Goal: Information Seeking & Learning: Learn about a topic

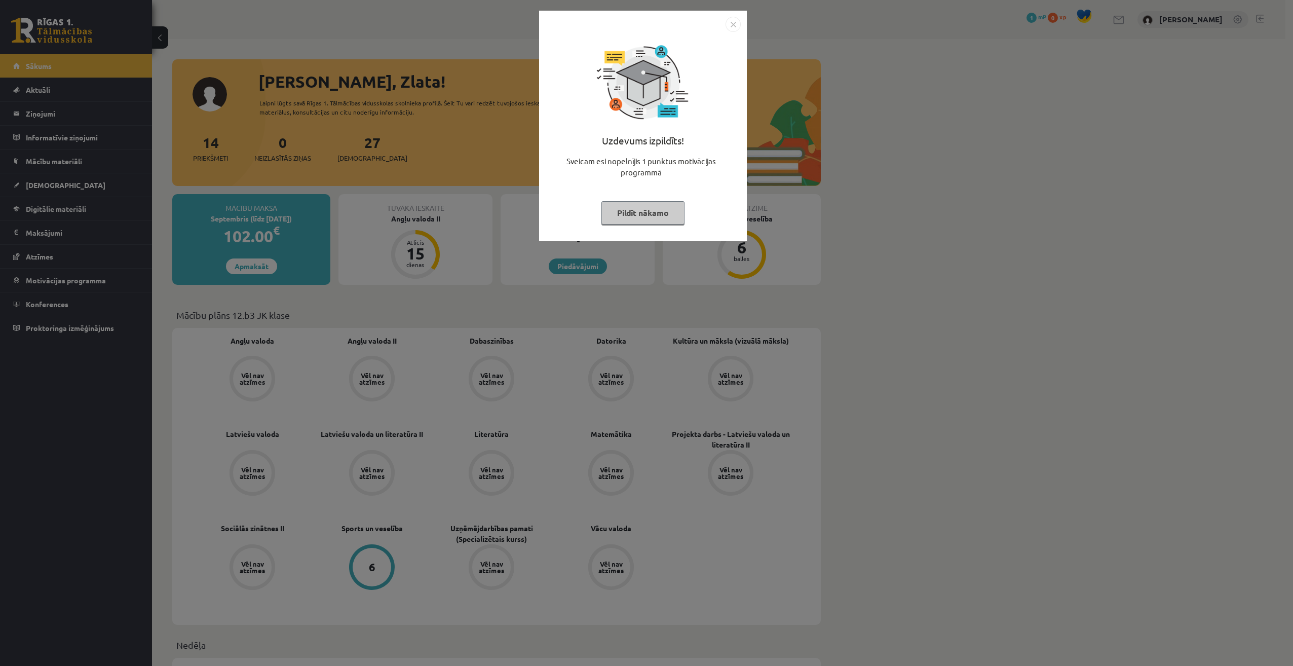
click at [739, 25] on img "Close" at bounding box center [733, 24] width 15 height 15
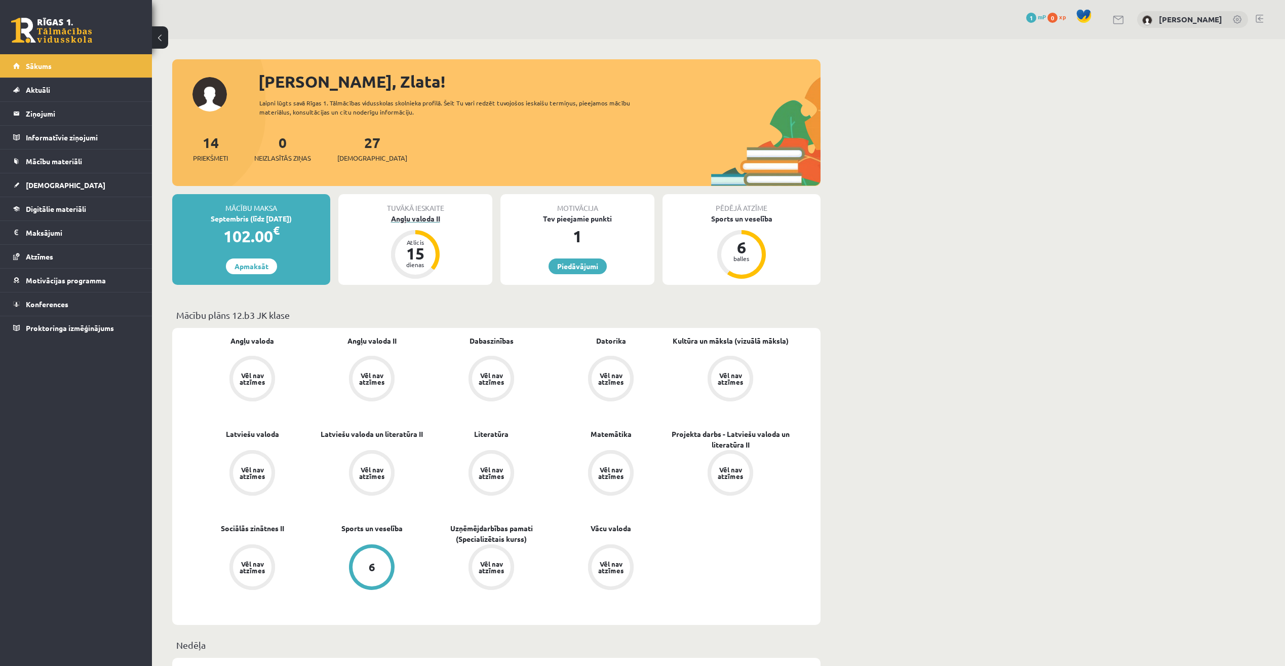
click at [411, 258] on div "15" at bounding box center [415, 253] width 30 height 16
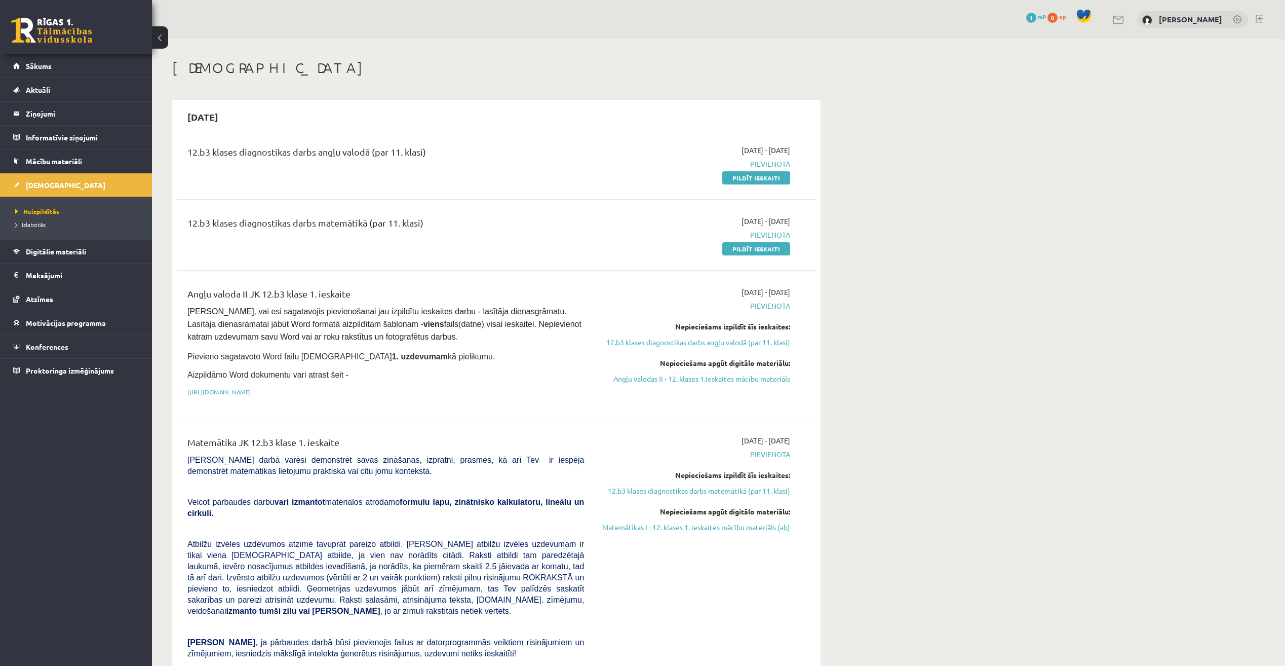
click at [1238, 16] on link at bounding box center [1238, 20] width 10 height 10
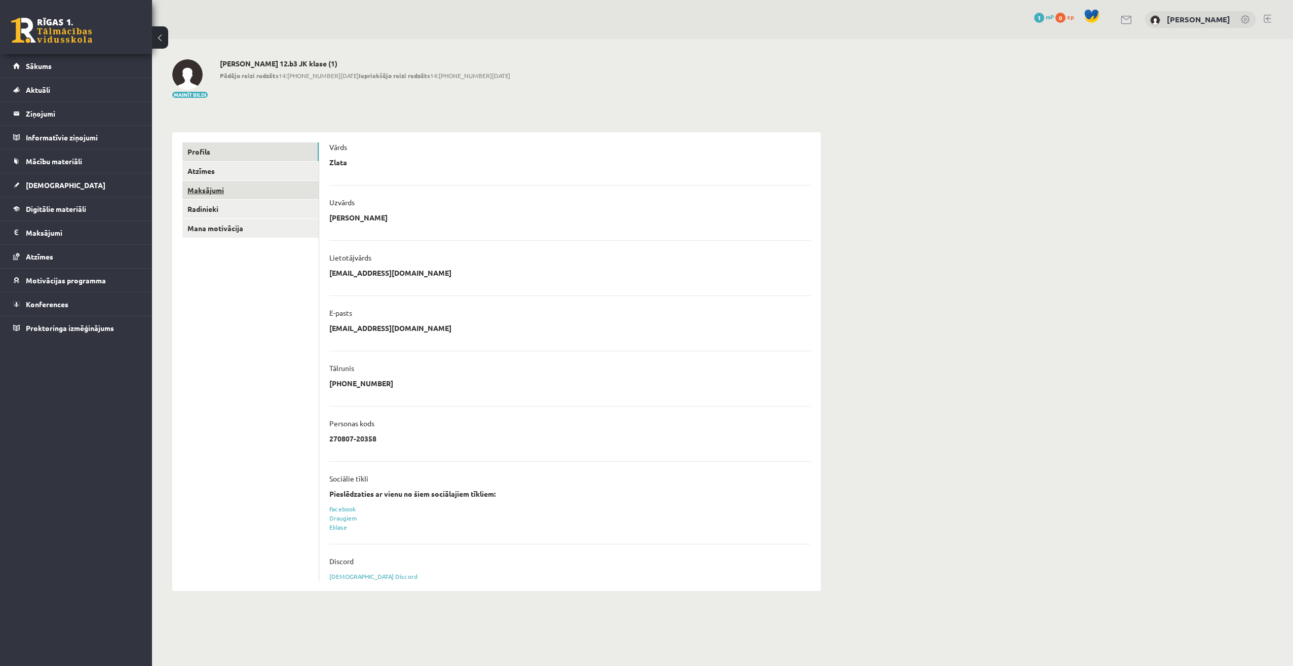
click at [213, 189] on link "Maksājumi" at bounding box center [250, 190] width 136 height 19
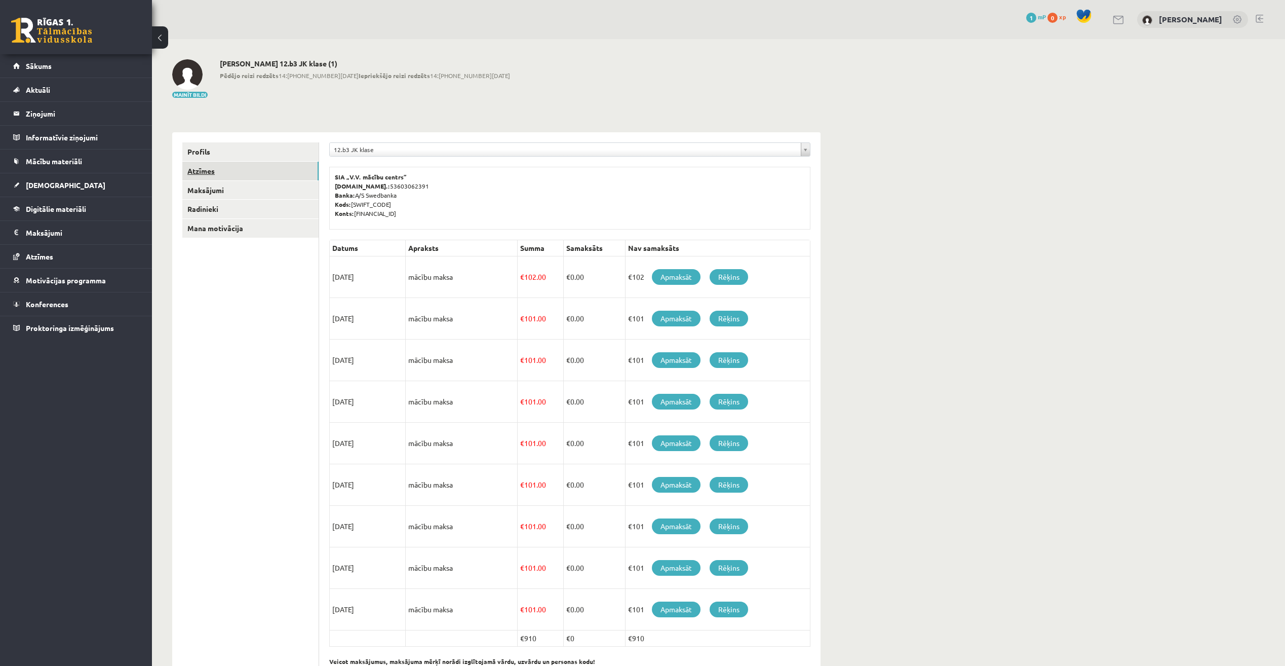
click at [213, 167] on link "Atzīmes" at bounding box center [250, 171] width 136 height 19
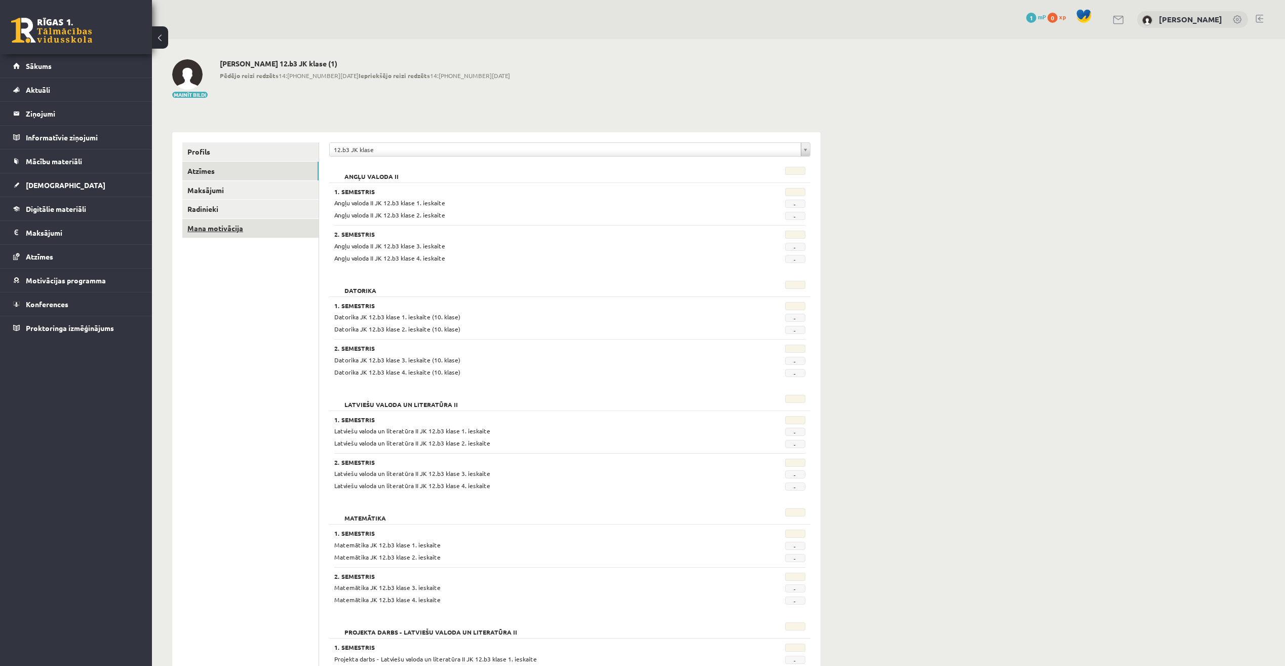
click at [218, 226] on link "Mana motivācija" at bounding box center [250, 228] width 136 height 19
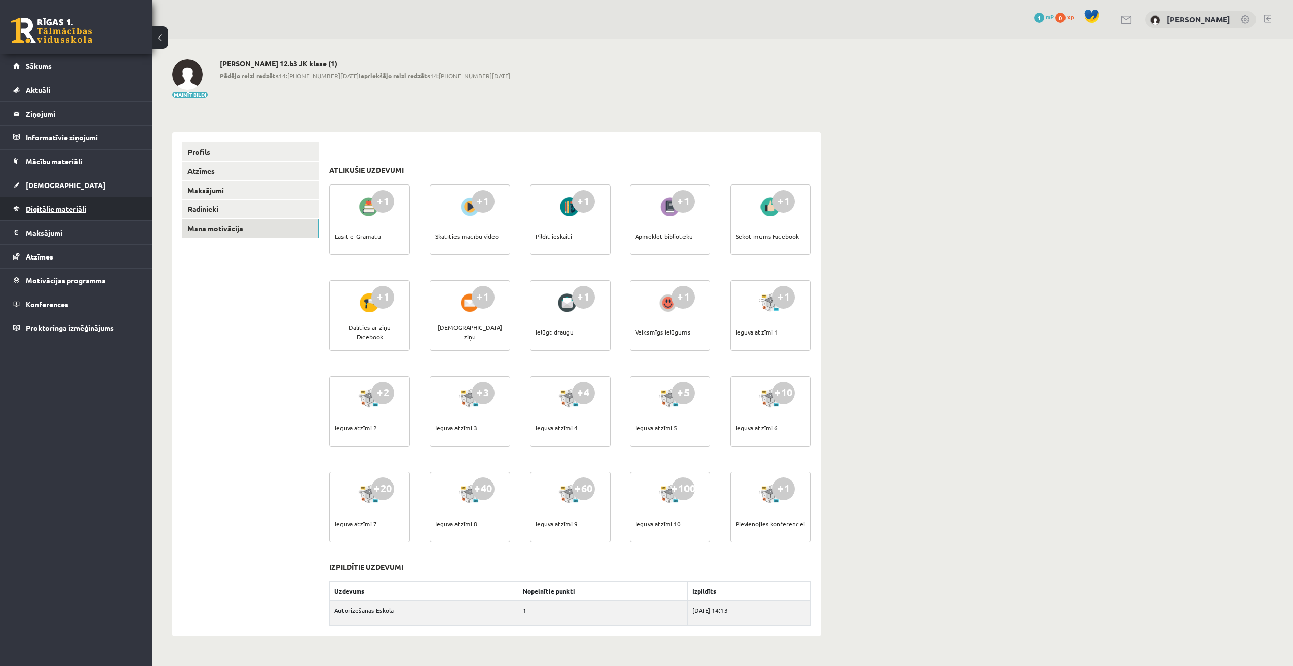
click at [79, 210] on span "Digitālie materiāli" at bounding box center [56, 208] width 60 height 9
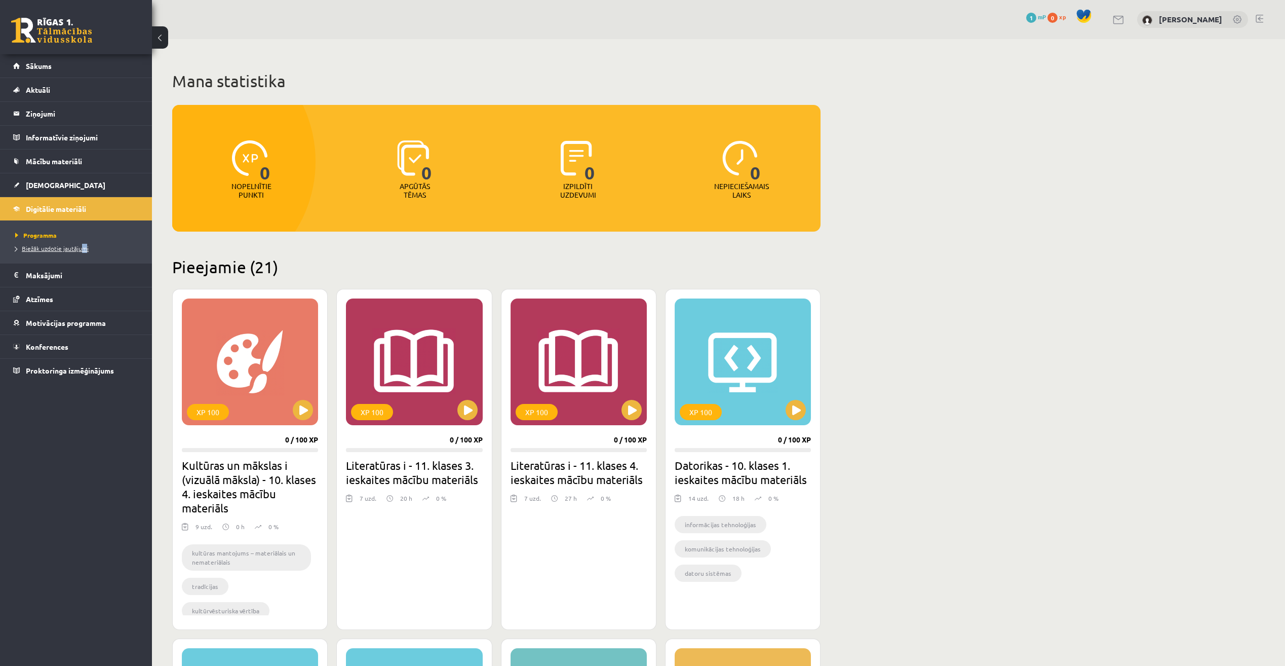
click at [84, 244] on li "Biežāk uzdotie jautājumi" at bounding box center [78, 248] width 127 height 13
drag, startPoint x: 84, startPoint y: 244, endPoint x: 82, endPoint y: 252, distance: 8.7
click at [82, 252] on link "Biežāk uzdotie jautājumi" at bounding box center [78, 248] width 127 height 9
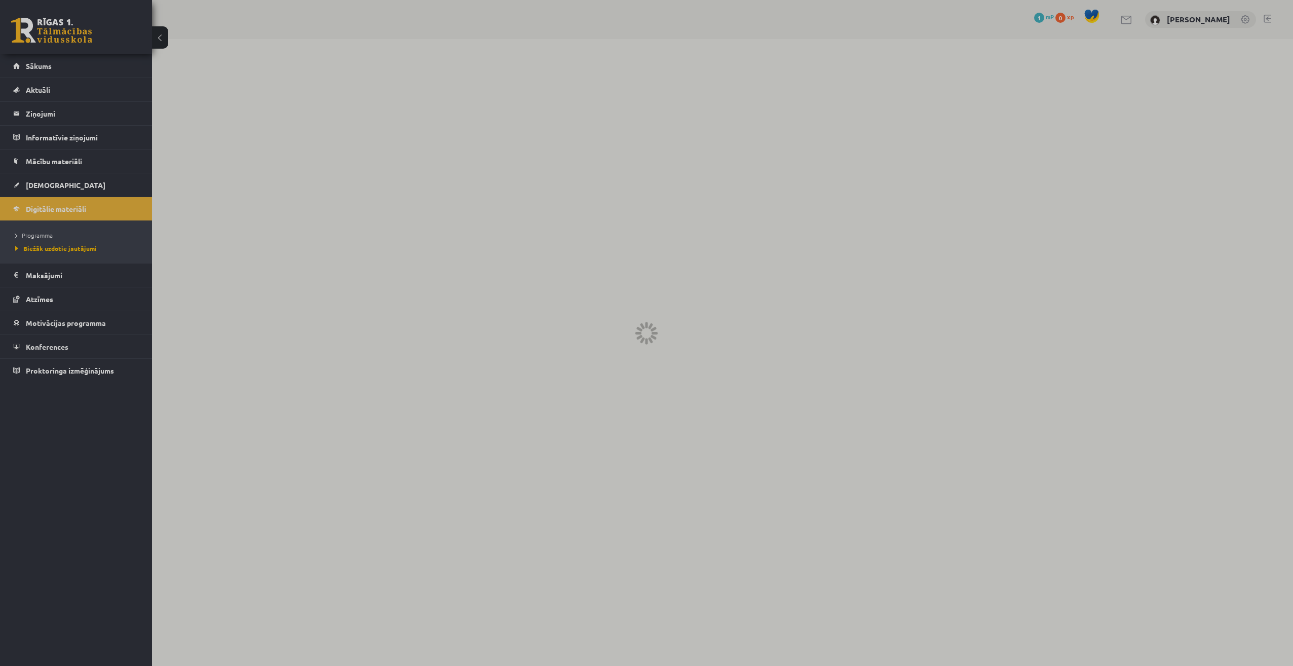
click at [47, 84] on div at bounding box center [646, 333] width 1293 height 666
click at [48, 88] on div at bounding box center [646, 333] width 1293 height 666
click at [164, 45] on div at bounding box center [646, 333] width 1293 height 666
drag, startPoint x: 731, startPoint y: 321, endPoint x: 722, endPoint y: 316, distance: 10.4
click at [727, 318] on div at bounding box center [646, 333] width 1293 height 666
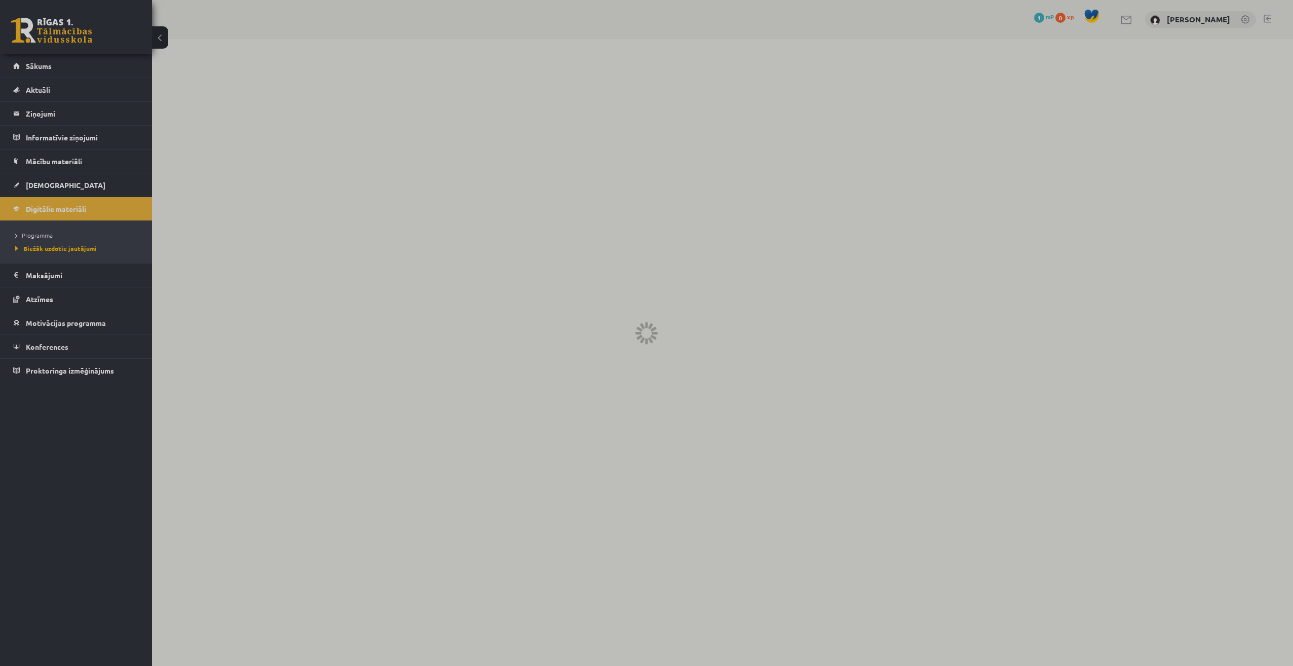
drag, startPoint x: 114, startPoint y: 245, endPoint x: 328, endPoint y: 236, distance: 214.0
click at [118, 243] on div at bounding box center [646, 333] width 1293 height 666
drag, startPoint x: 714, startPoint y: 302, endPoint x: 651, endPoint y: 290, distance: 64.9
click at [687, 292] on div at bounding box center [646, 333] width 1293 height 666
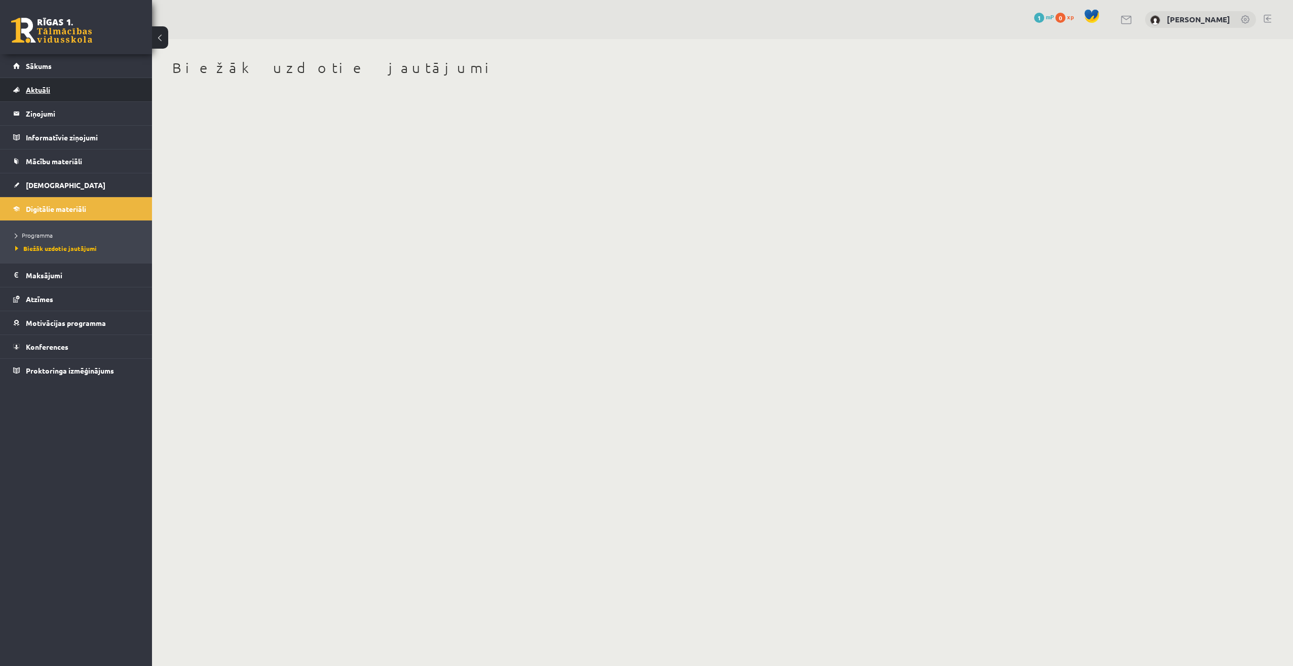
click at [47, 85] on link "Aktuāli" at bounding box center [76, 89] width 126 height 23
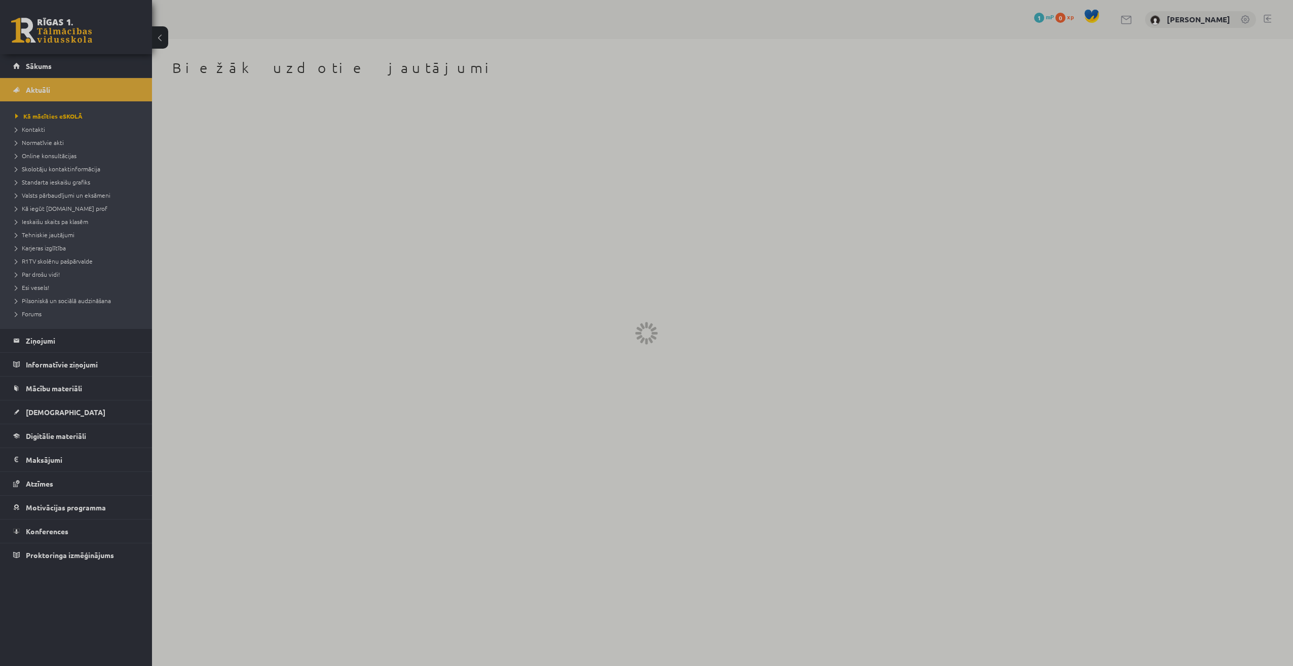
click at [56, 118] on div at bounding box center [646, 333] width 1293 height 666
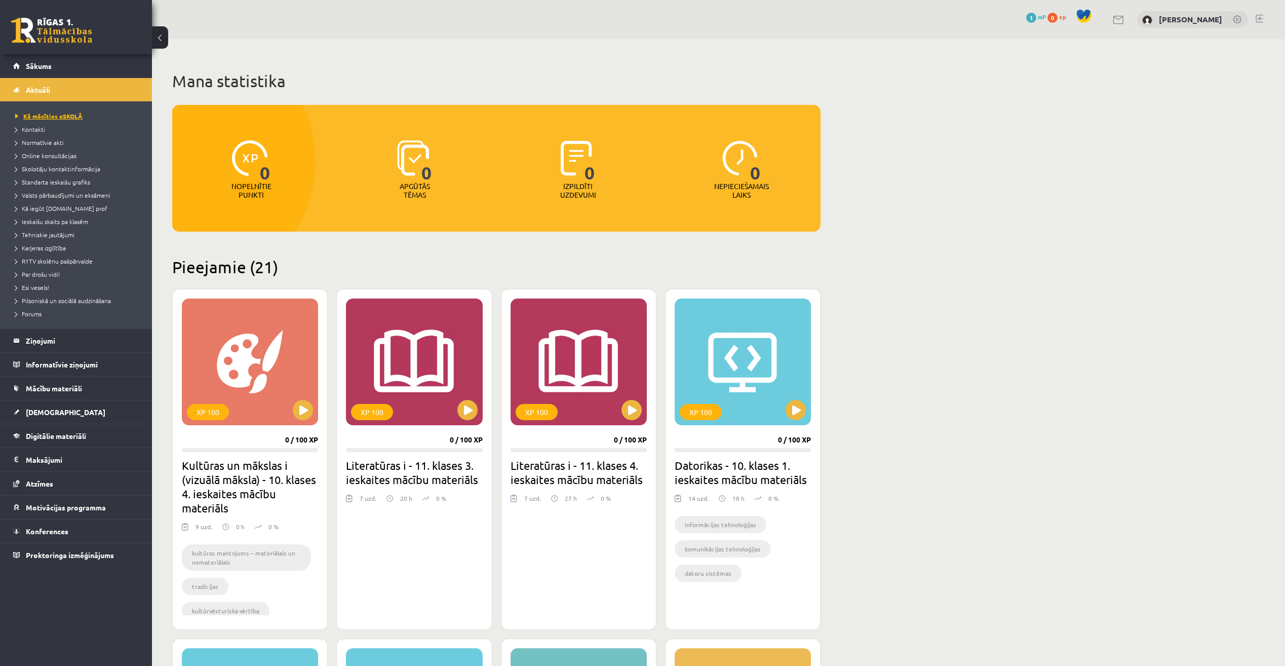
click at [57, 119] on span "Kā mācīties eSKOLĀ" at bounding box center [48, 116] width 67 height 8
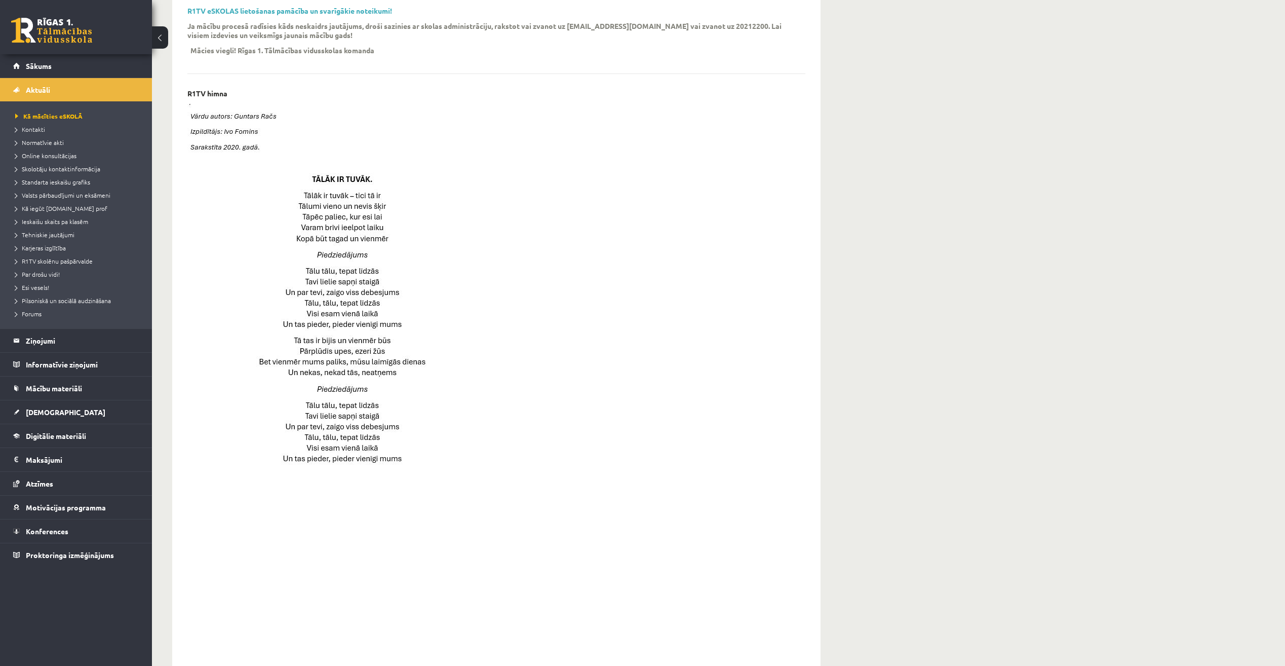
scroll to position [84, 0]
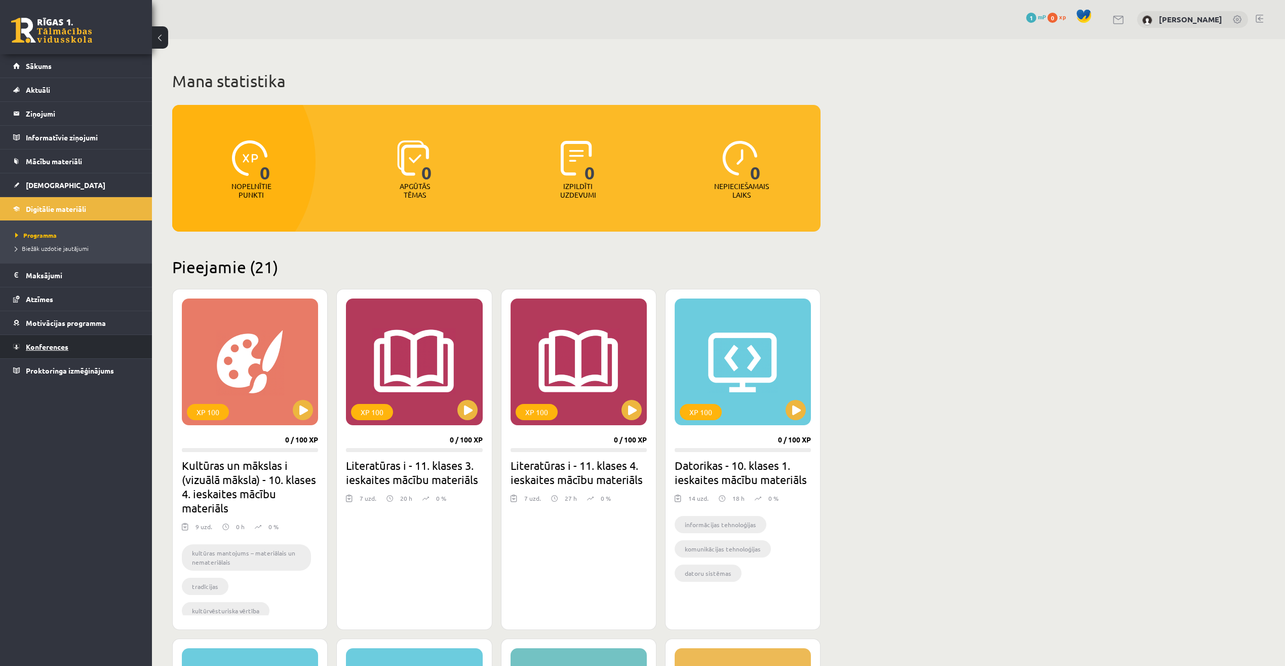
click at [32, 351] on link "Konferences" at bounding box center [76, 346] width 126 height 23
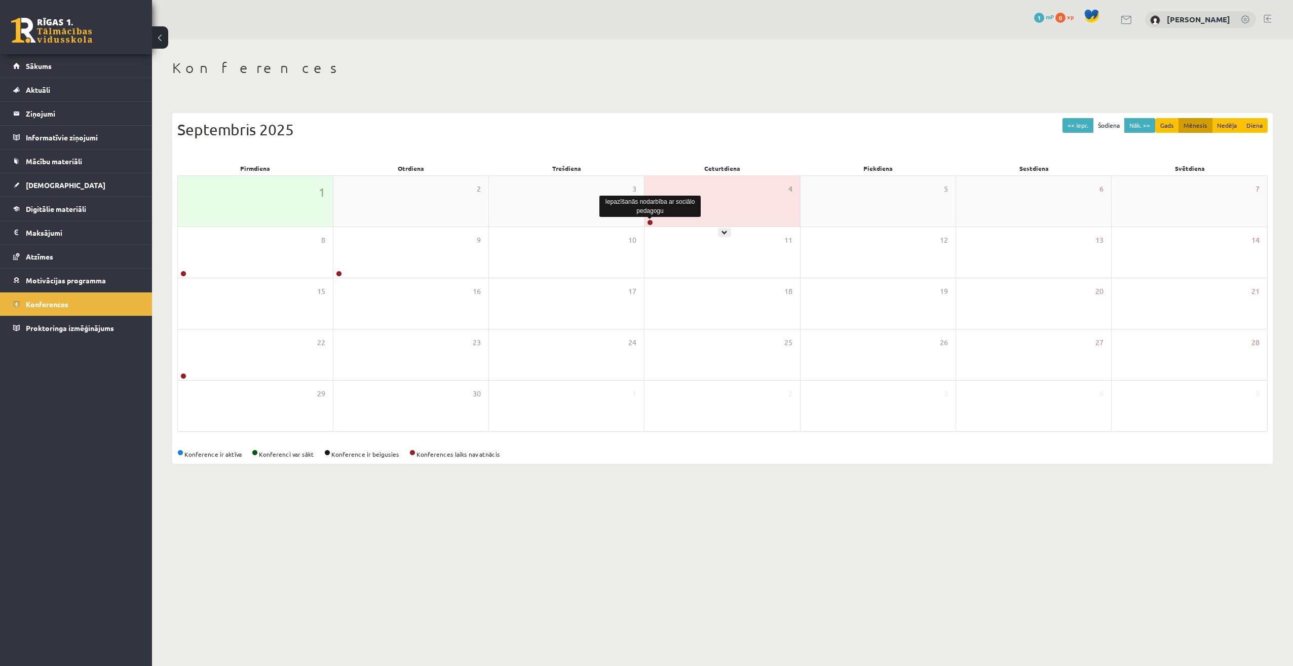
click at [652, 224] on link at bounding box center [650, 222] width 6 height 6
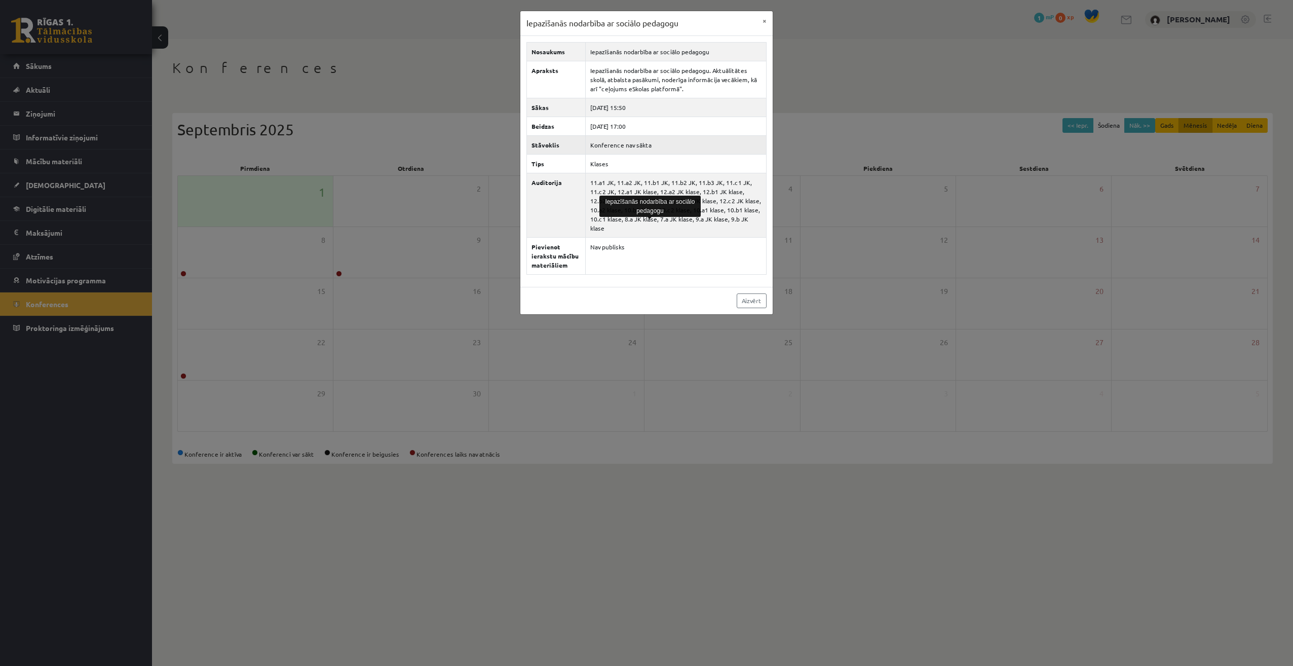
click at [579, 146] on th "Stāvoklis" at bounding box center [556, 144] width 59 height 19
click at [751, 293] on link "Aizvērt" at bounding box center [752, 300] width 30 height 15
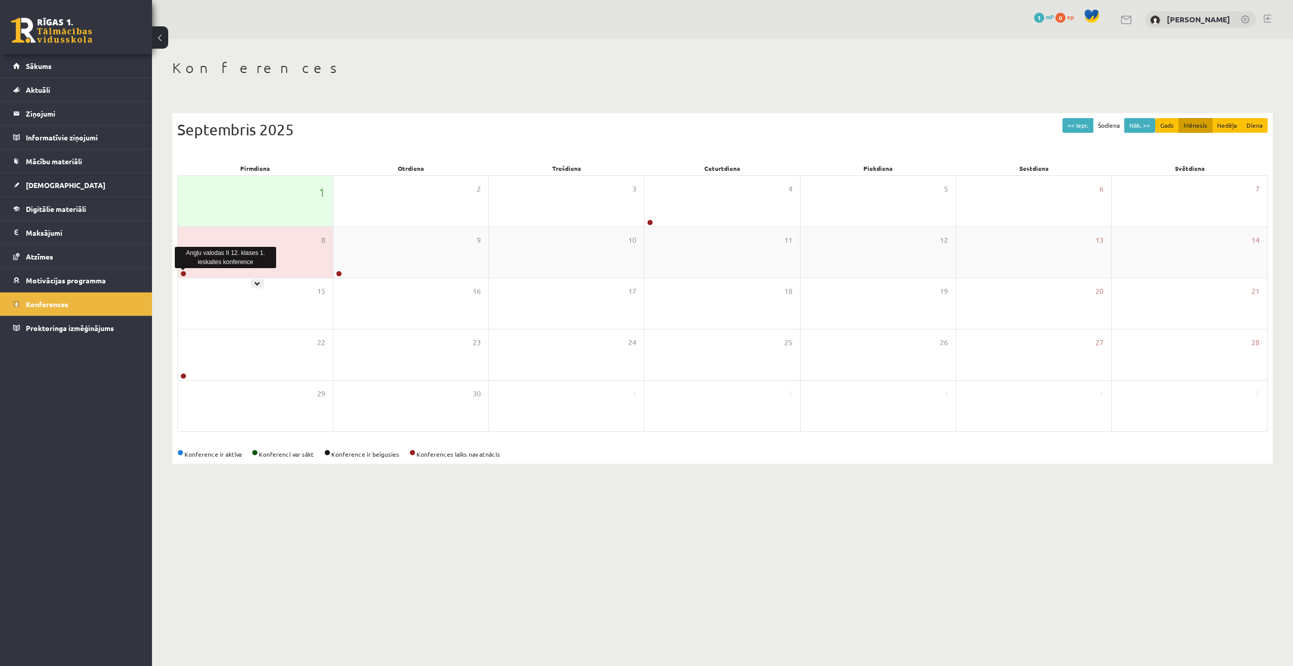
click at [185, 274] on link at bounding box center [183, 274] width 6 height 6
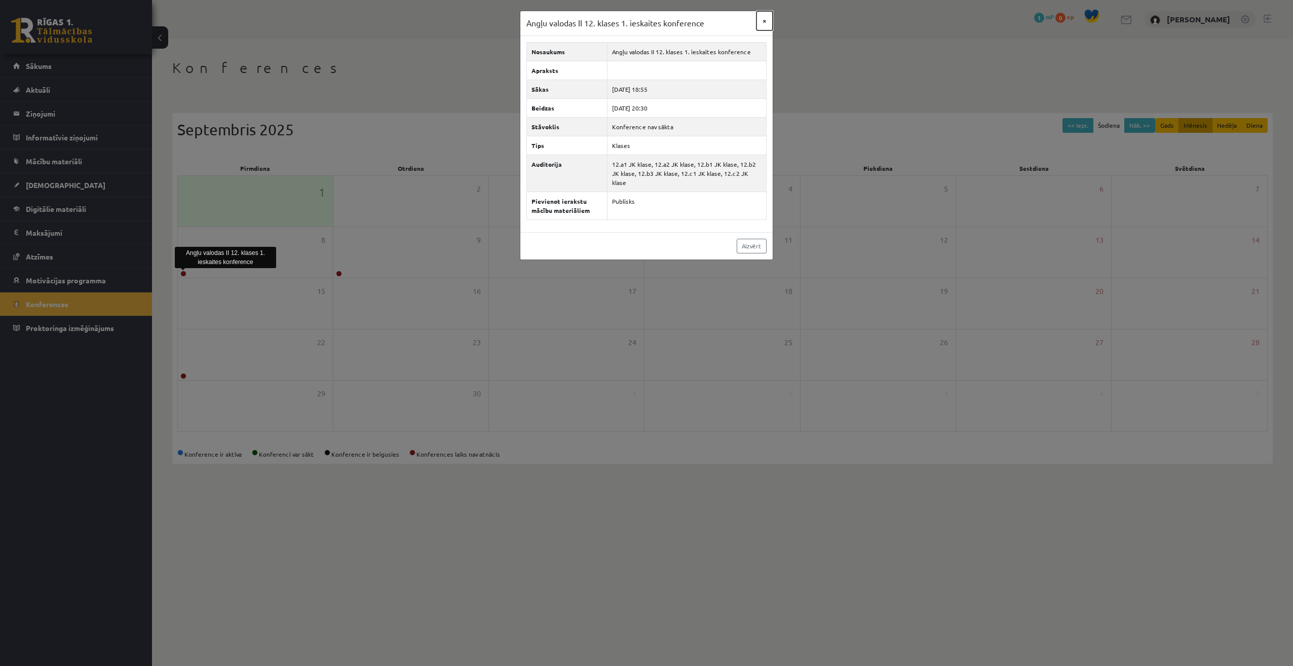
drag, startPoint x: 761, startPoint y: 21, endPoint x: 765, endPoint y: 28, distance: 8.0
click at [765, 28] on button "×" at bounding box center [764, 20] width 16 height 19
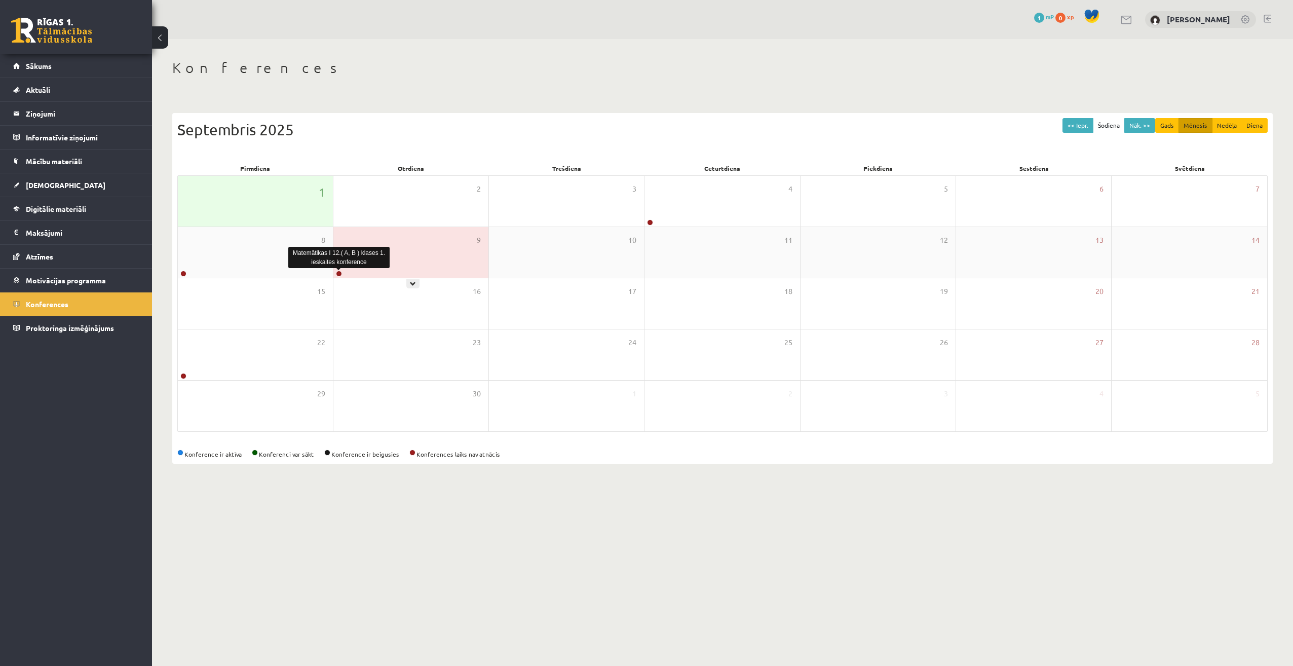
click at [339, 274] on link at bounding box center [339, 274] width 6 height 6
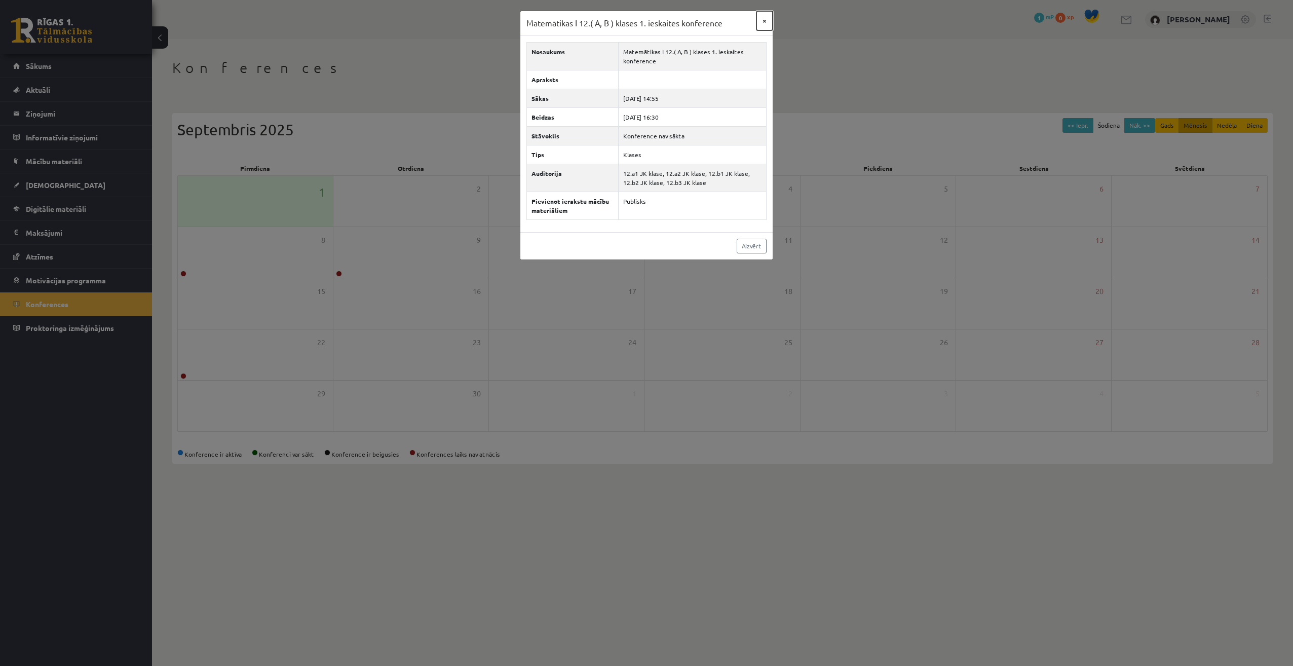
click at [760, 18] on button "×" at bounding box center [764, 20] width 16 height 19
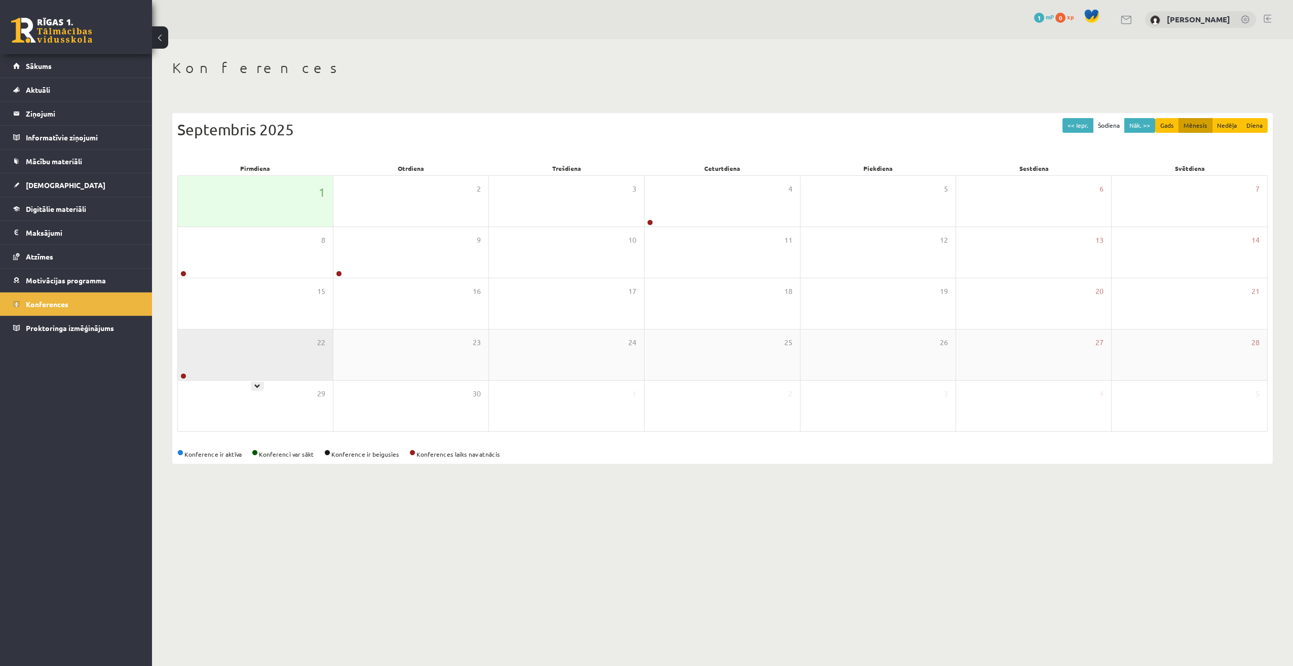
click at [186, 375] on div at bounding box center [183, 376] width 10 height 7
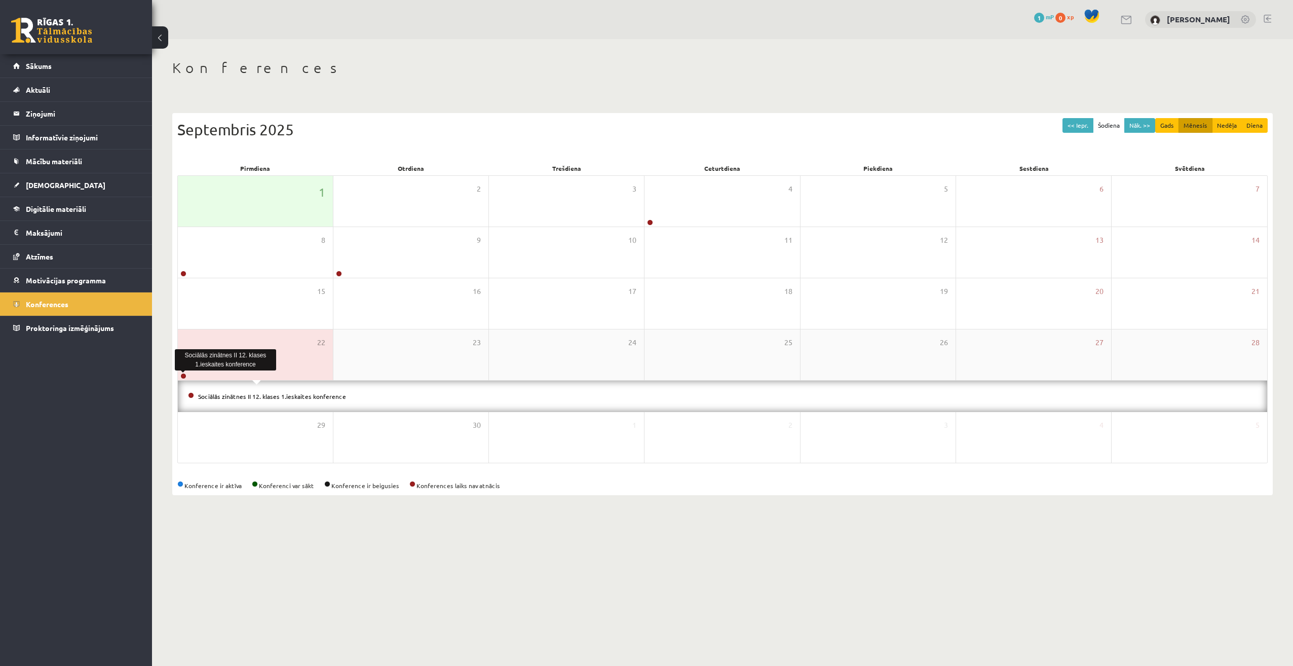
click at [184, 374] on link at bounding box center [183, 376] width 6 height 6
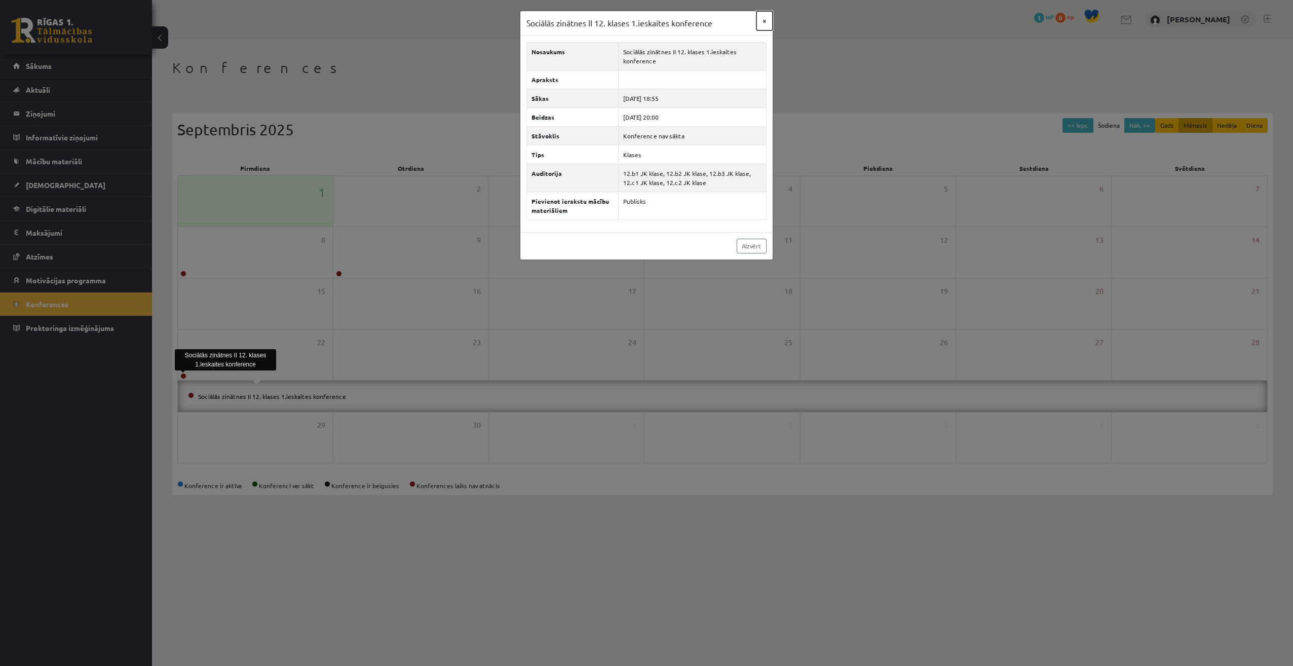
click at [766, 27] on button "×" at bounding box center [764, 20] width 16 height 19
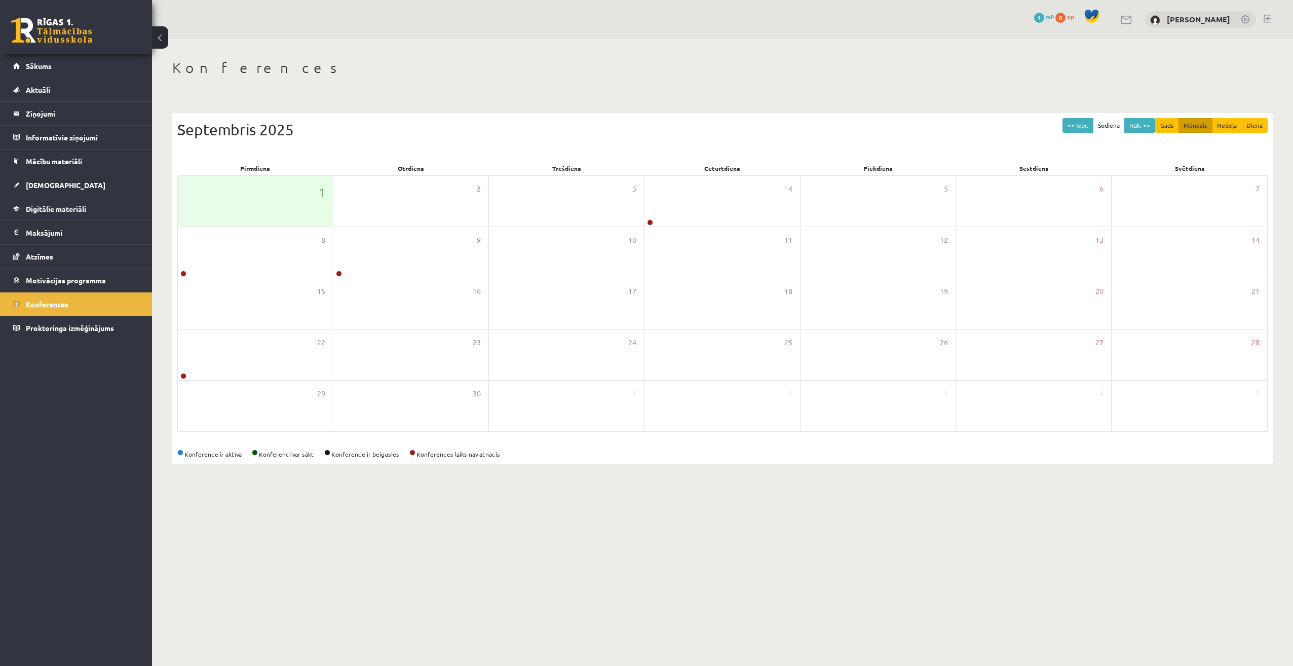
click at [97, 307] on link "Konferences" at bounding box center [76, 303] width 126 height 23
click at [97, 331] on span "Proktoringa izmēģinājums" at bounding box center [70, 327] width 88 height 9
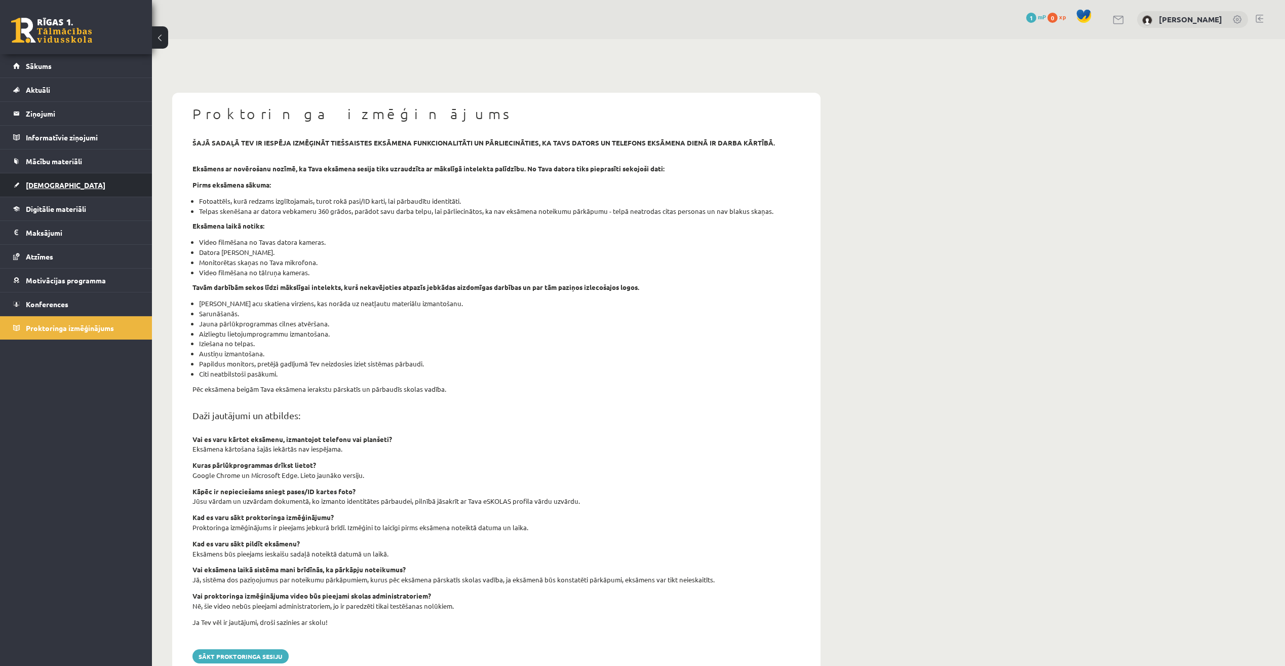
click at [52, 182] on span "[DEMOGRAPHIC_DATA]" at bounding box center [66, 184] width 80 height 9
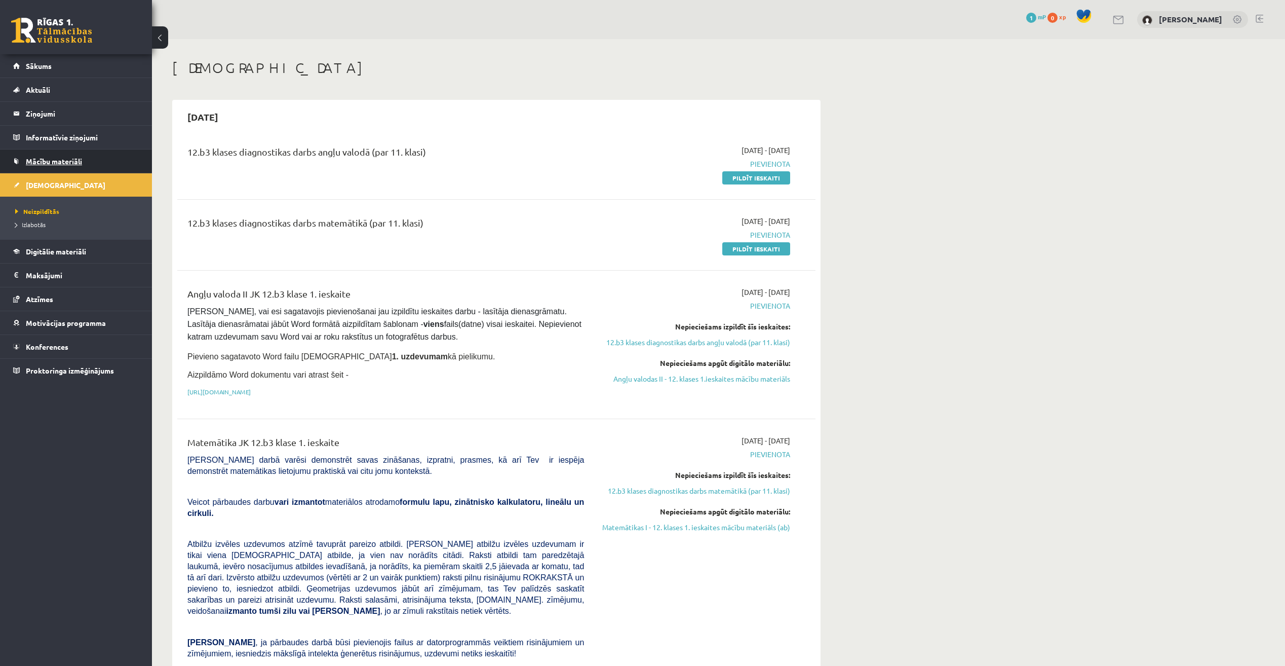
click at [56, 154] on link "Mācību materiāli" at bounding box center [76, 160] width 126 height 23
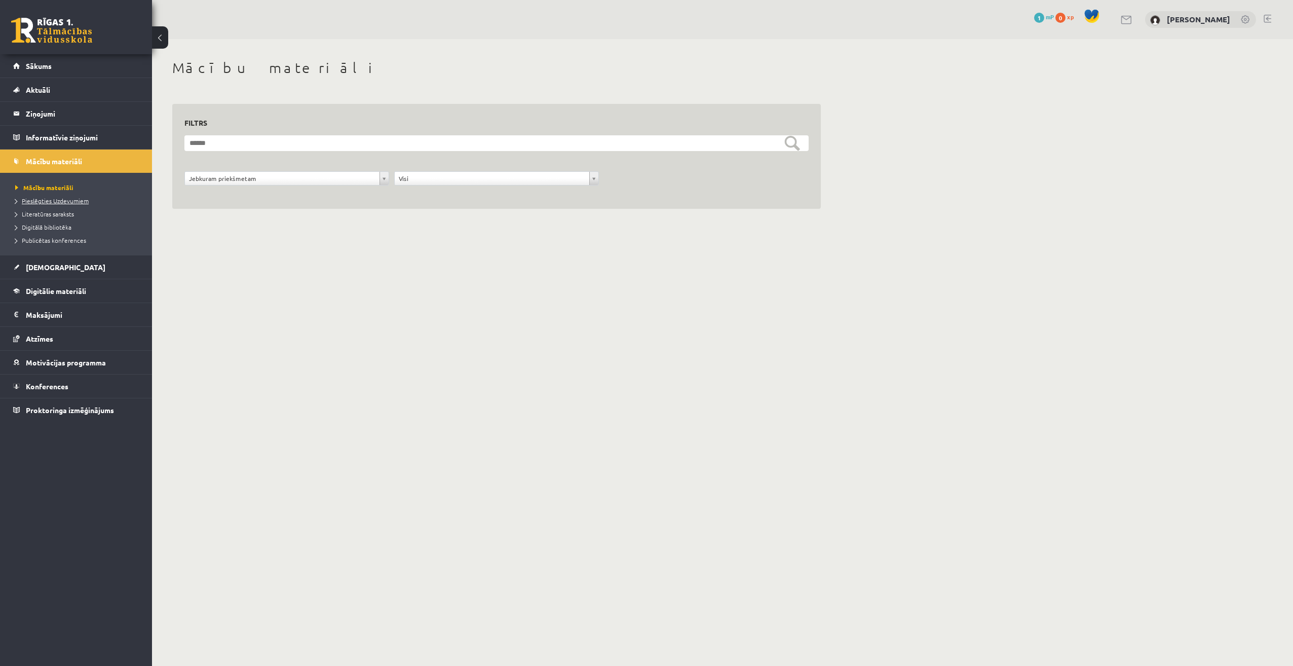
click at [62, 204] on link "Pieslēgties Uzdevumiem" at bounding box center [78, 200] width 127 height 9
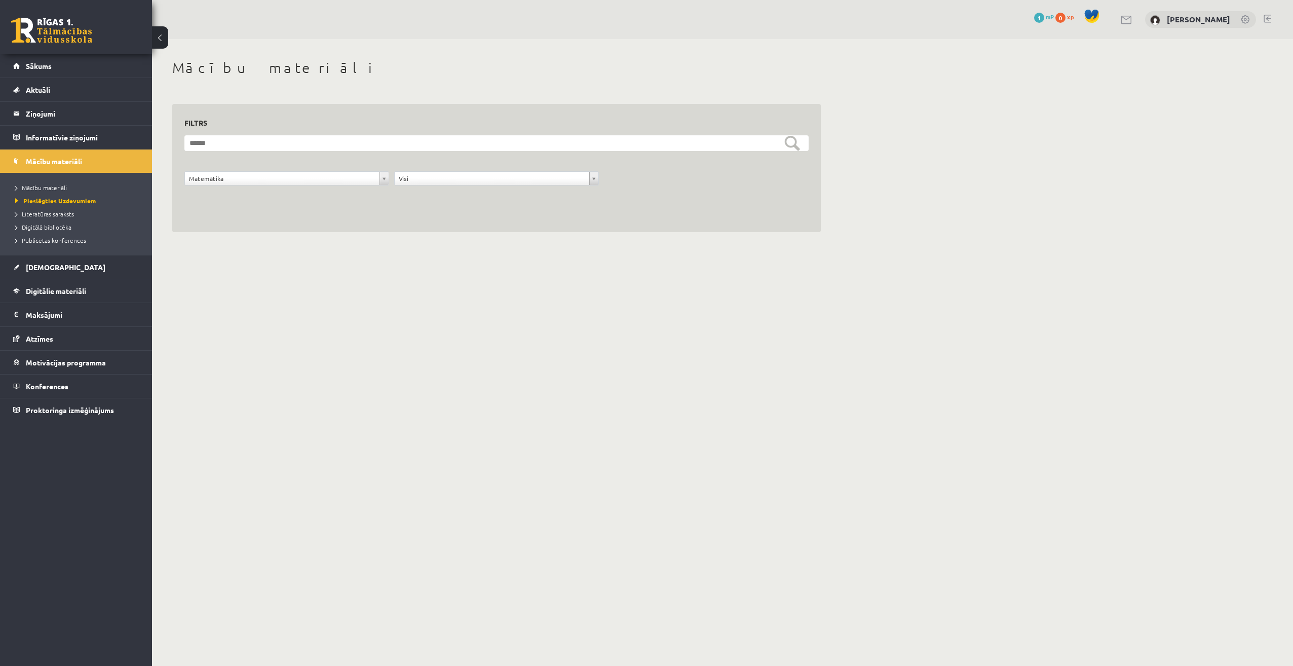
click at [471, 170] on form "**********" at bounding box center [496, 165] width 624 height 61
click at [794, 149] on input "text" at bounding box center [496, 143] width 624 height 16
drag, startPoint x: 520, startPoint y: 243, endPoint x: 512, endPoint y: 230, distance: 15.6
click at [516, 236] on div "**********" at bounding box center [496, 145] width 689 height 213
click at [489, 151] on form "**********" at bounding box center [496, 165] width 624 height 61
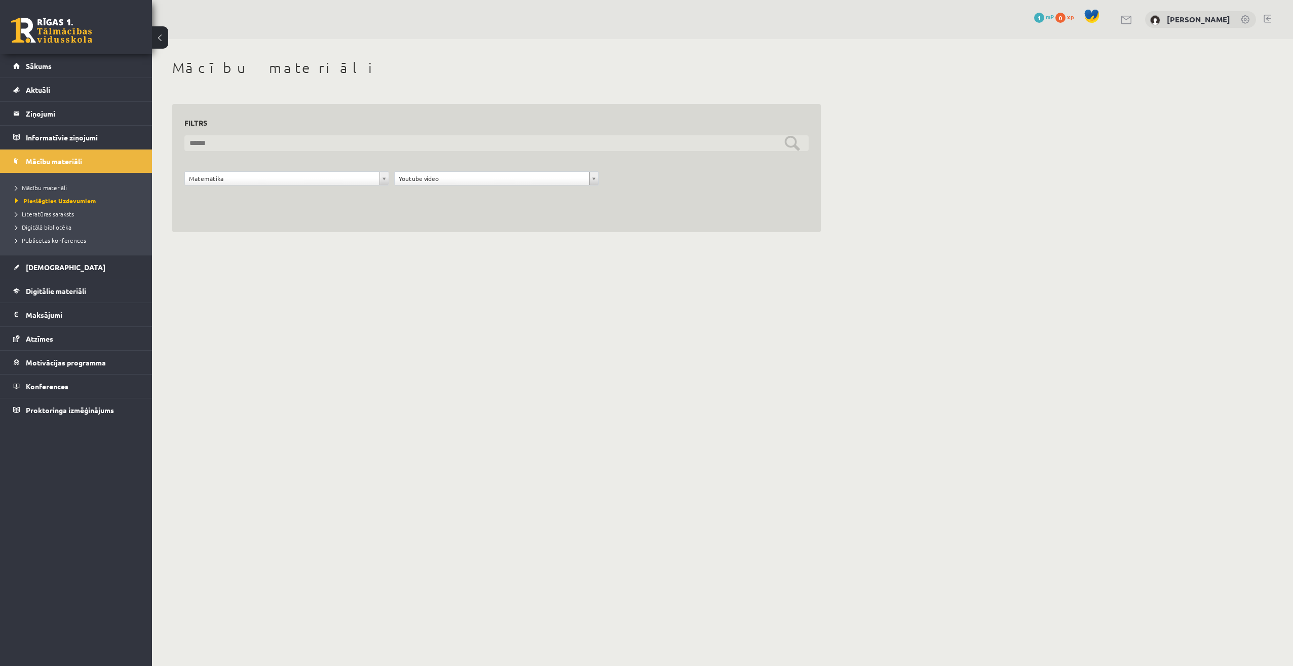
drag, startPoint x: 485, startPoint y: 136, endPoint x: 293, endPoint y: 182, distance: 198.0
click at [473, 136] on input "text" at bounding box center [496, 143] width 624 height 16
click at [64, 269] on link "[DEMOGRAPHIC_DATA]" at bounding box center [76, 266] width 126 height 23
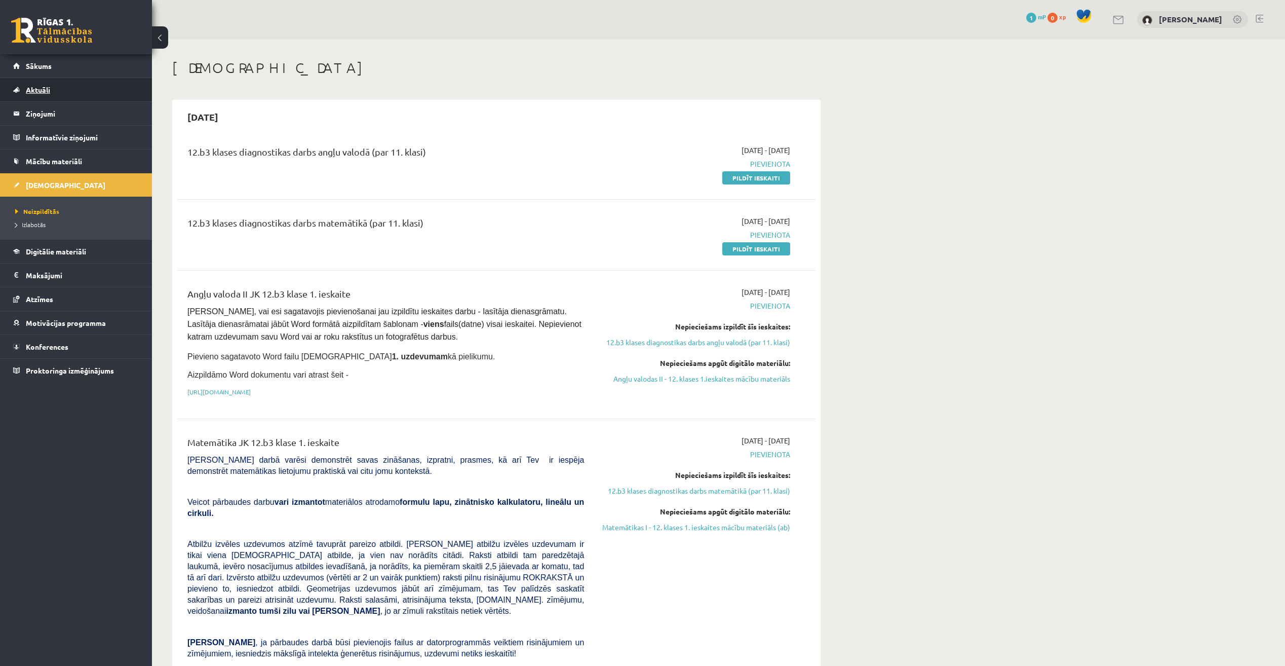
click at [59, 89] on link "Aktuāli" at bounding box center [76, 89] width 126 height 23
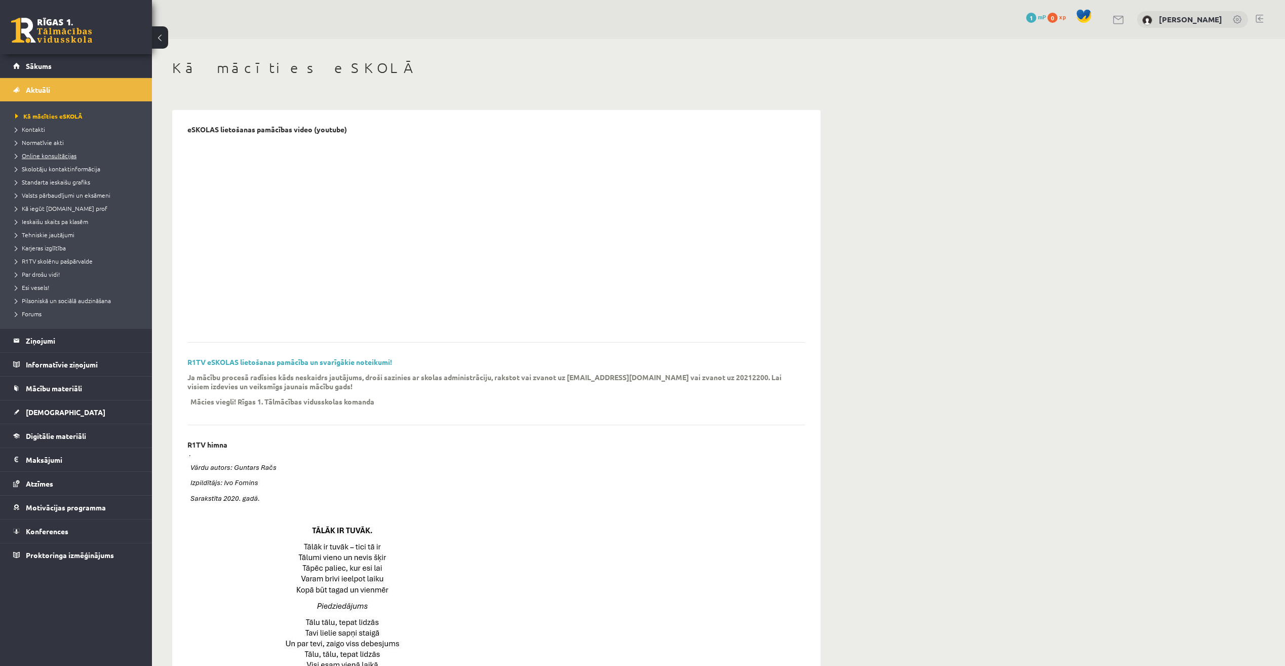
click at [53, 155] on span "Online konsultācijas" at bounding box center [45, 155] width 61 height 8
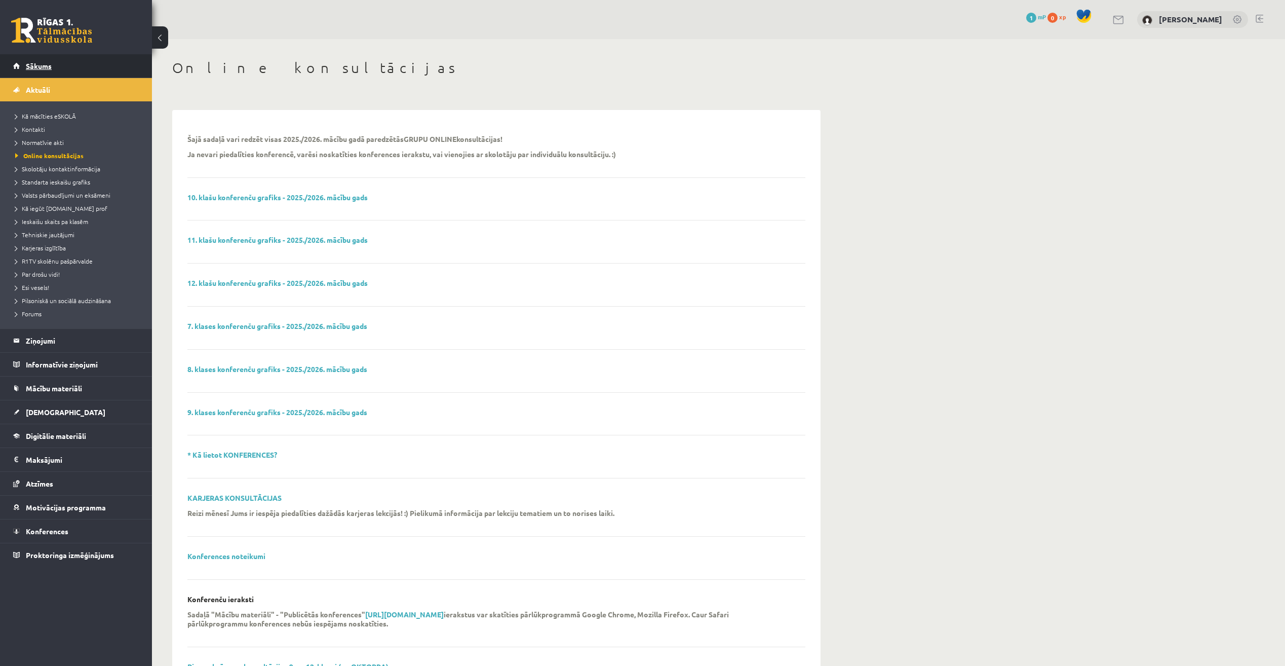
click at [54, 69] on link "Sākums" at bounding box center [76, 65] width 126 height 23
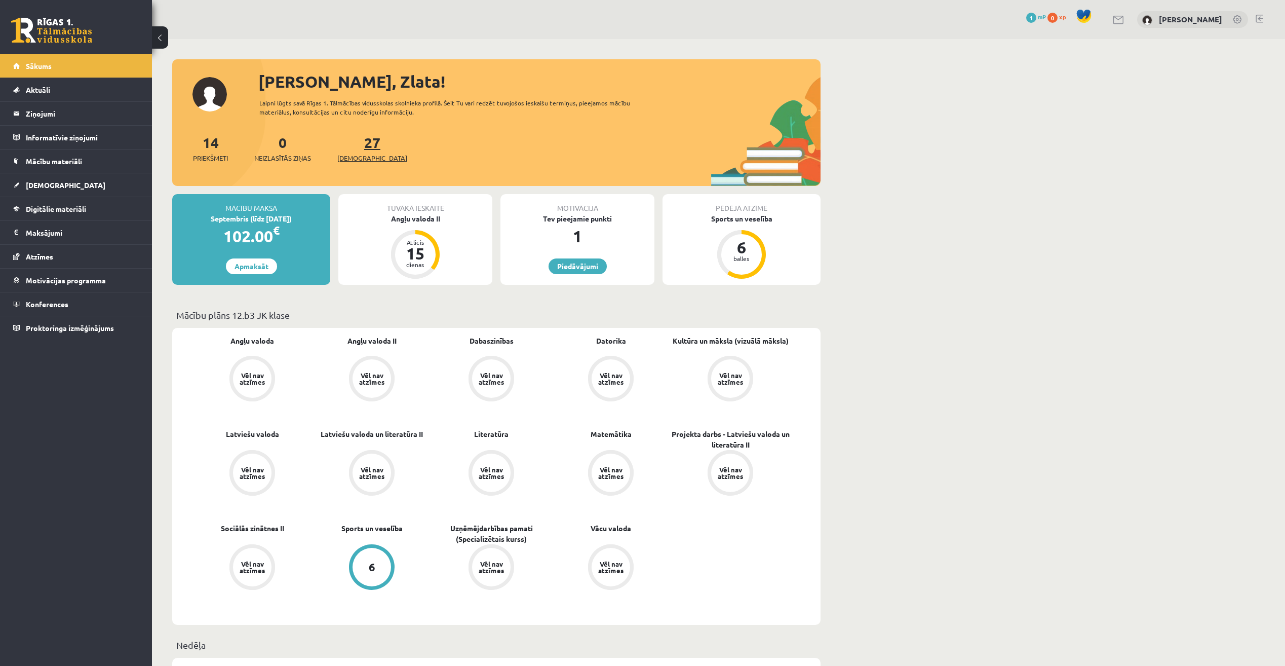
click at [367, 156] on span "[DEMOGRAPHIC_DATA]" at bounding box center [372, 158] width 70 height 10
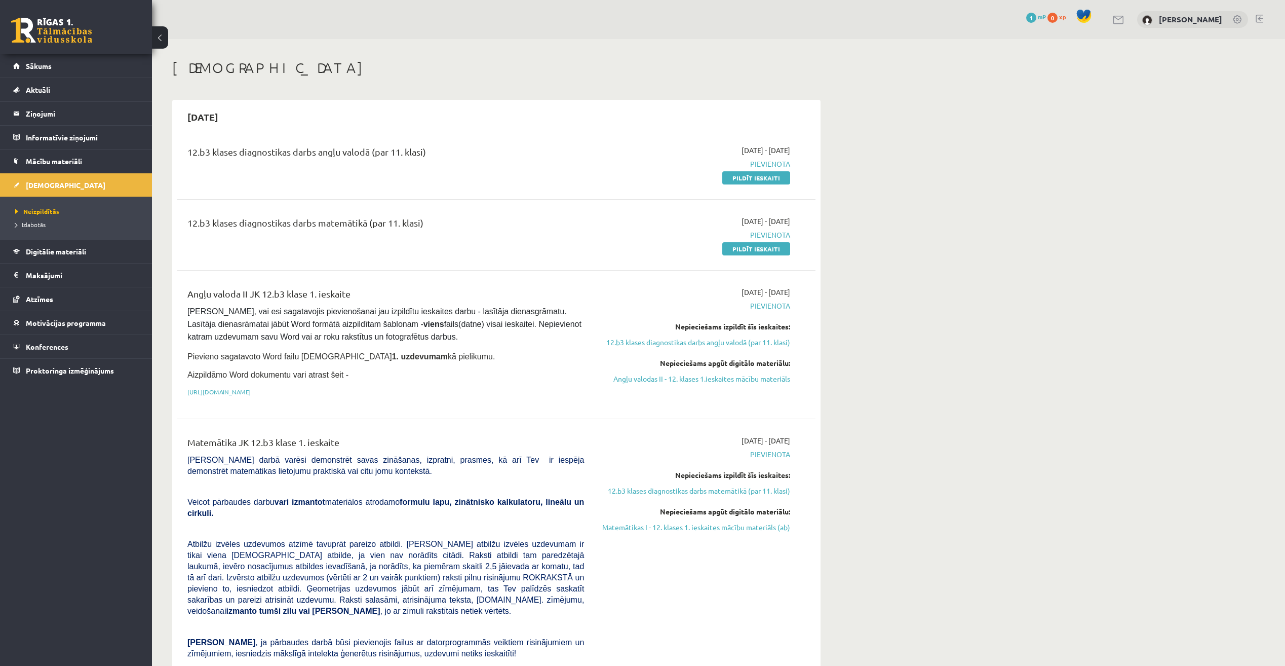
click at [164, 36] on button at bounding box center [160, 37] width 16 height 22
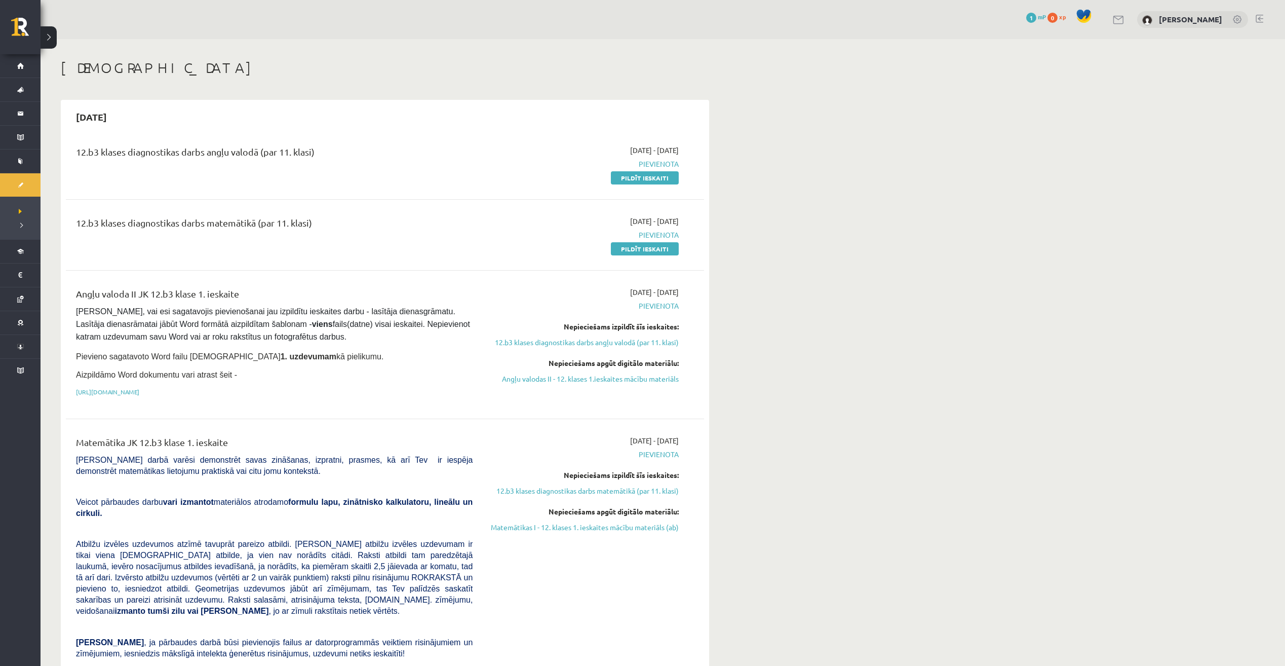
click at [56, 32] on button at bounding box center [49, 37] width 16 height 22
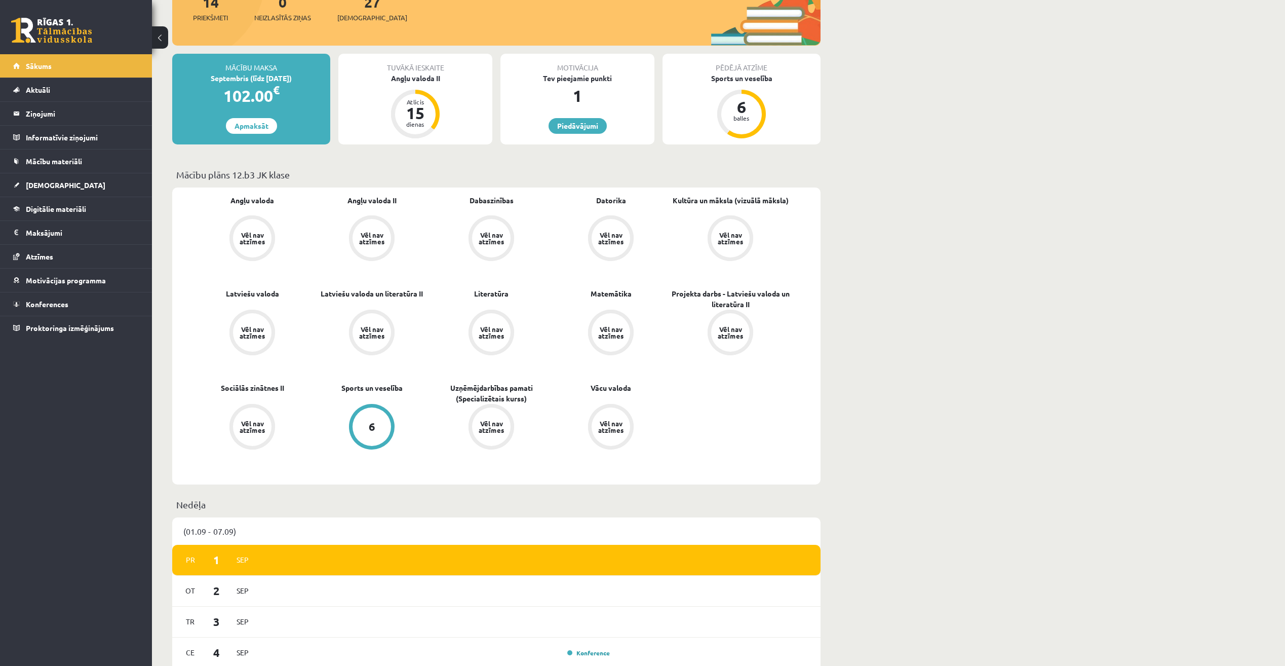
scroll to position [152, 0]
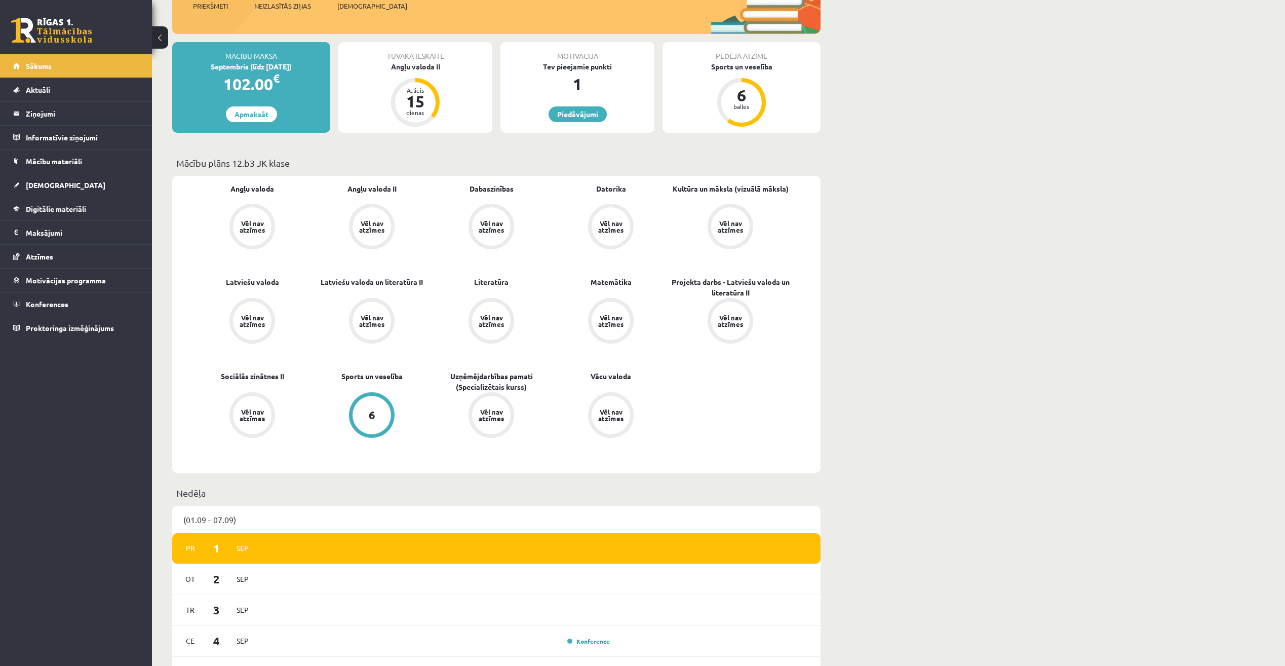
click at [251, 221] on div "Vēl nav atzīmes" at bounding box center [252, 226] width 28 height 13
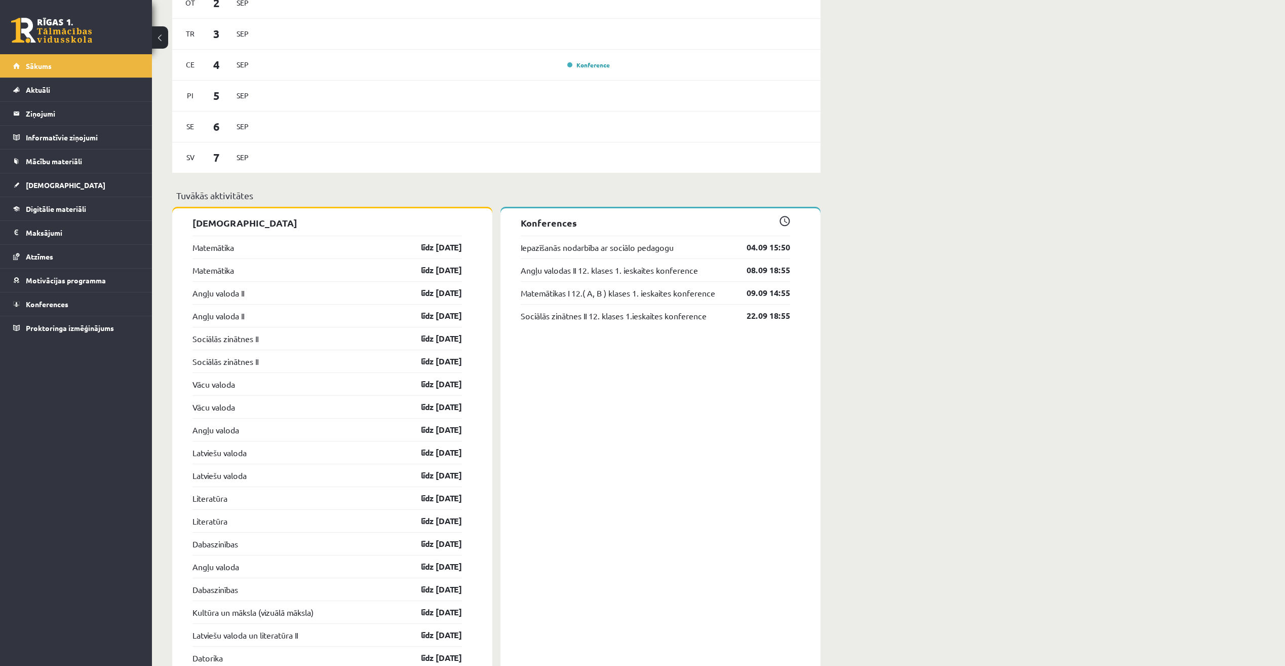
scroll to position [760, 0]
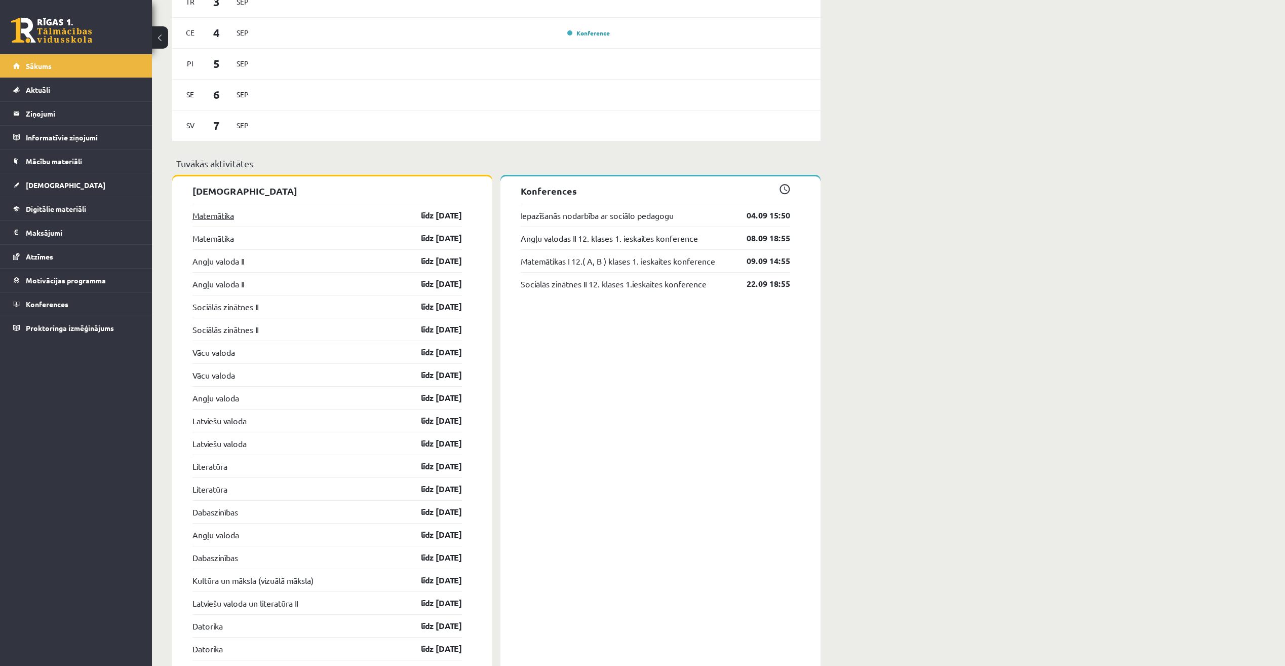
click at [230, 216] on link "Matemātika" at bounding box center [214, 215] width 42 height 12
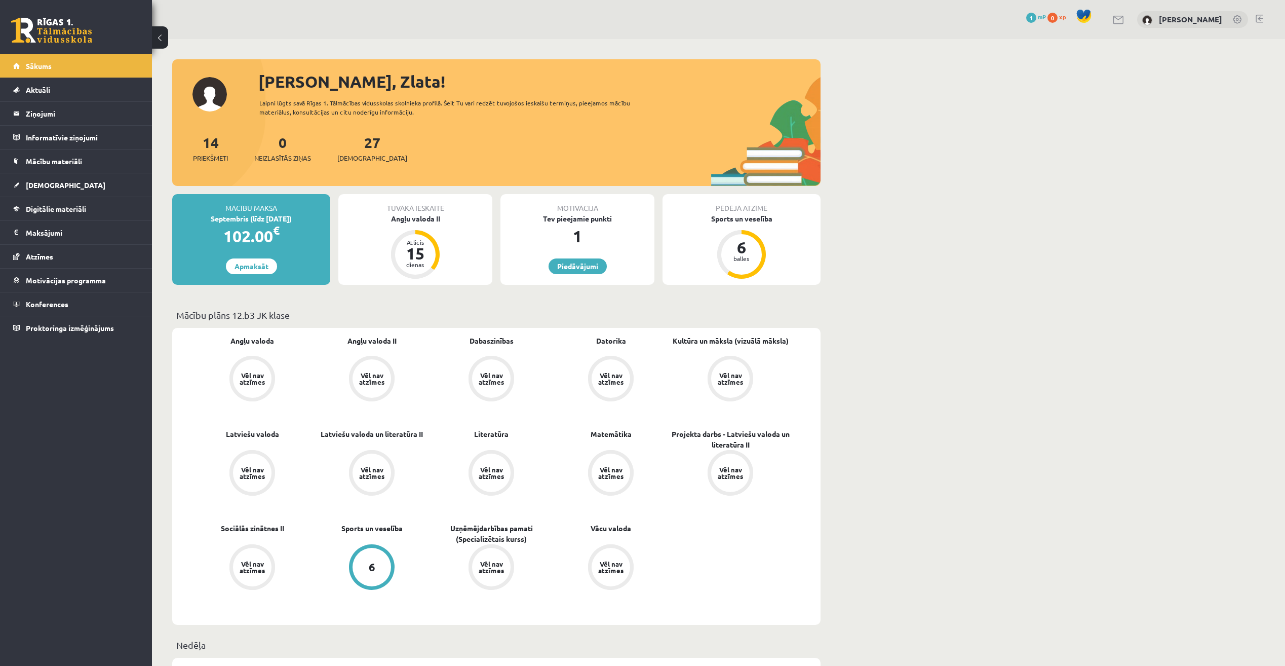
scroll to position [760, 0]
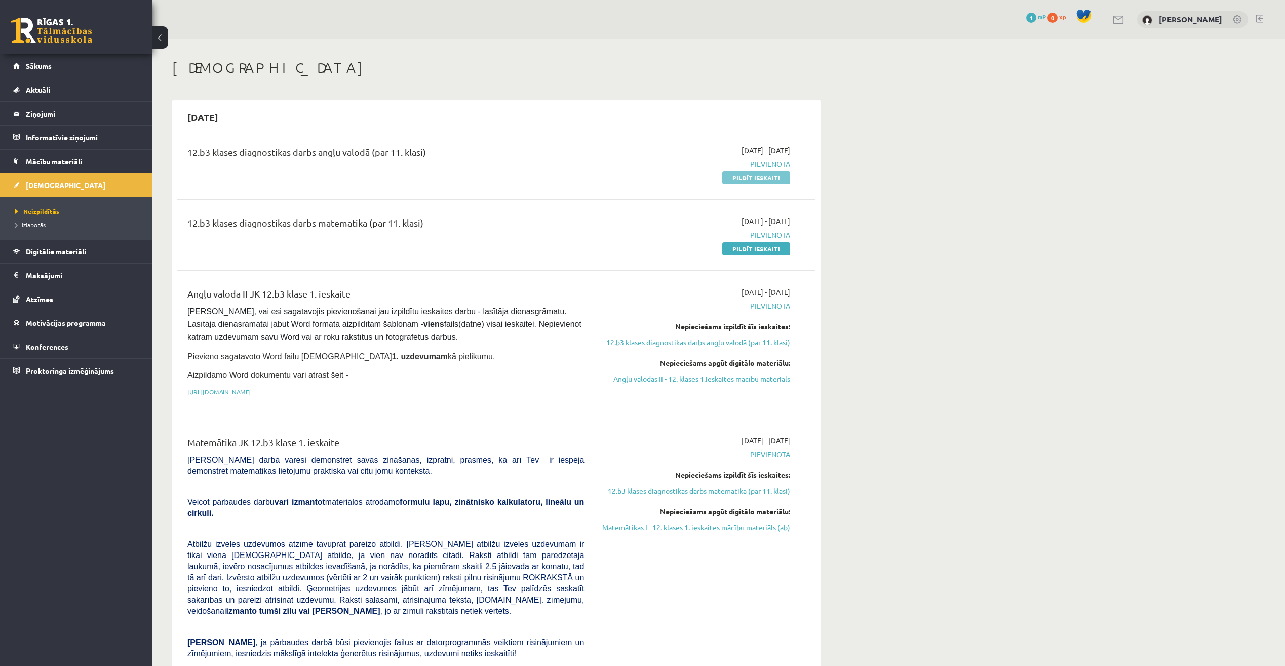
click at [756, 183] on link "Pildīt ieskaiti" at bounding box center [757, 177] width 68 height 13
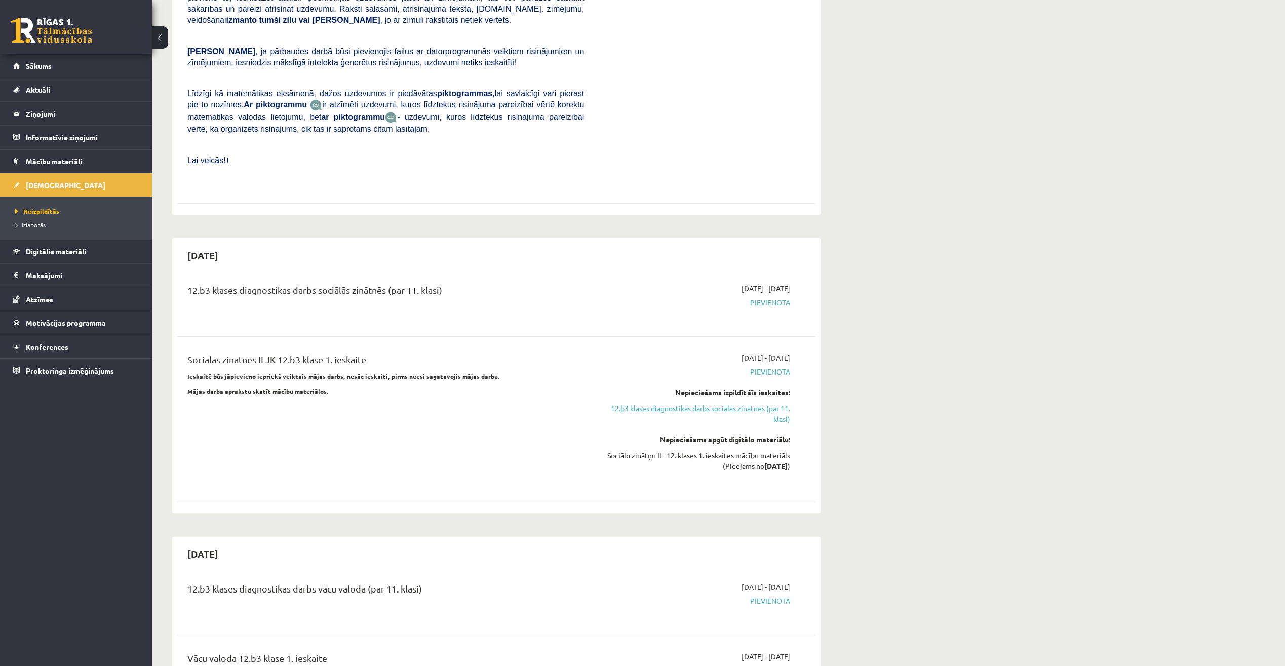
scroll to position [659, 0]
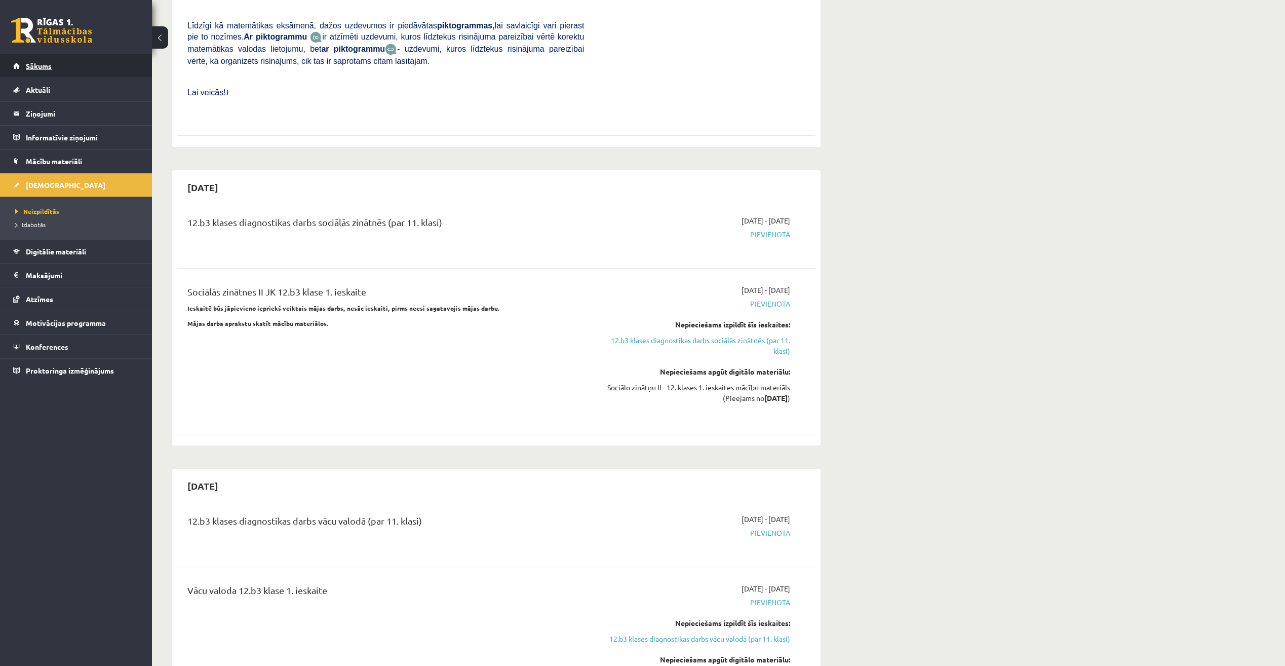
click at [62, 65] on link "Sākums" at bounding box center [76, 65] width 126 height 23
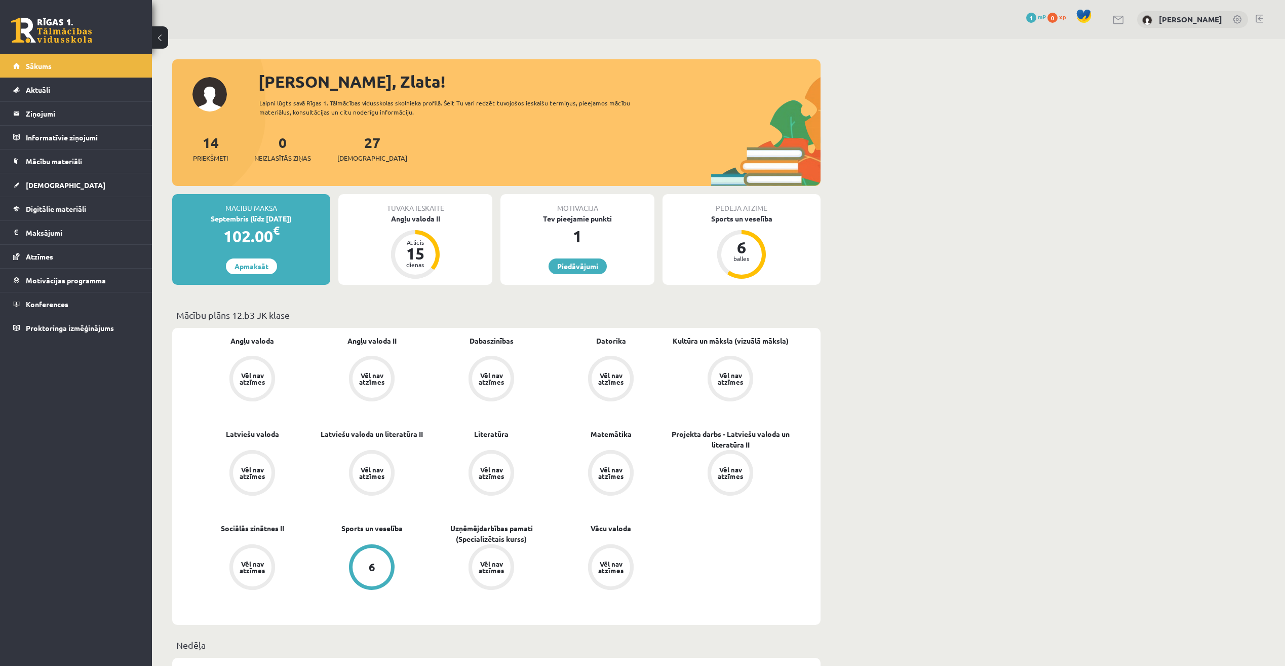
click at [385, 559] on div "6" at bounding box center [372, 567] width 39 height 39
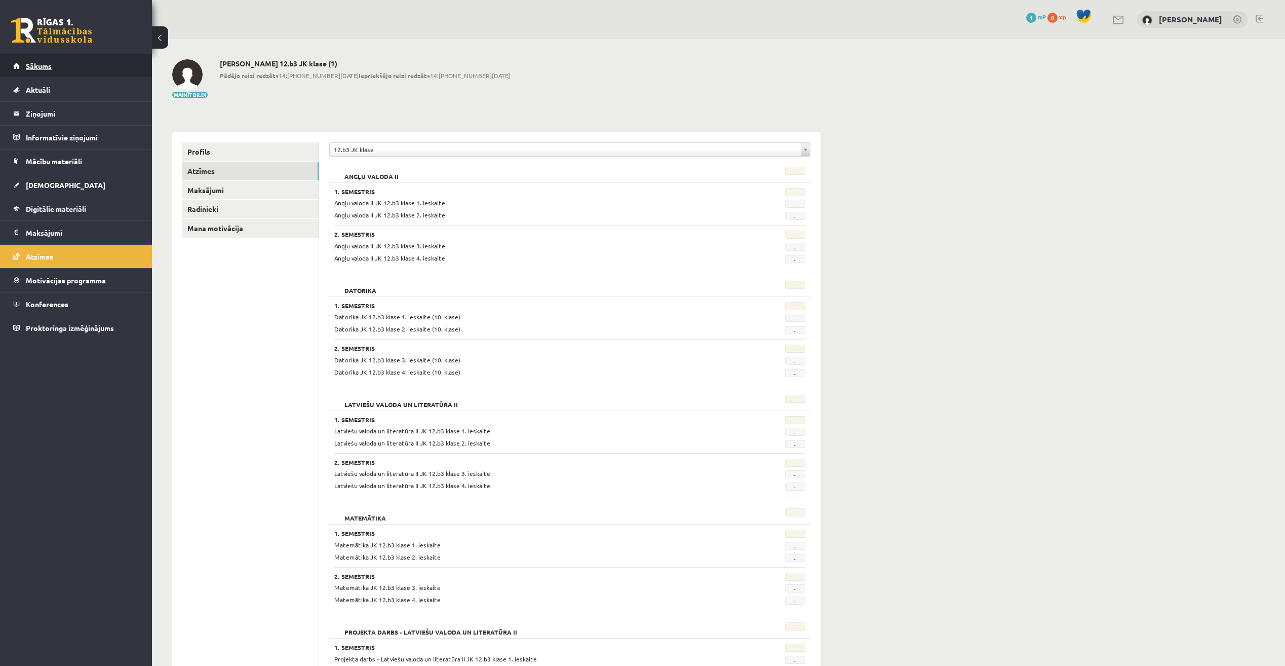
click at [75, 56] on link "Sākums" at bounding box center [76, 65] width 126 height 23
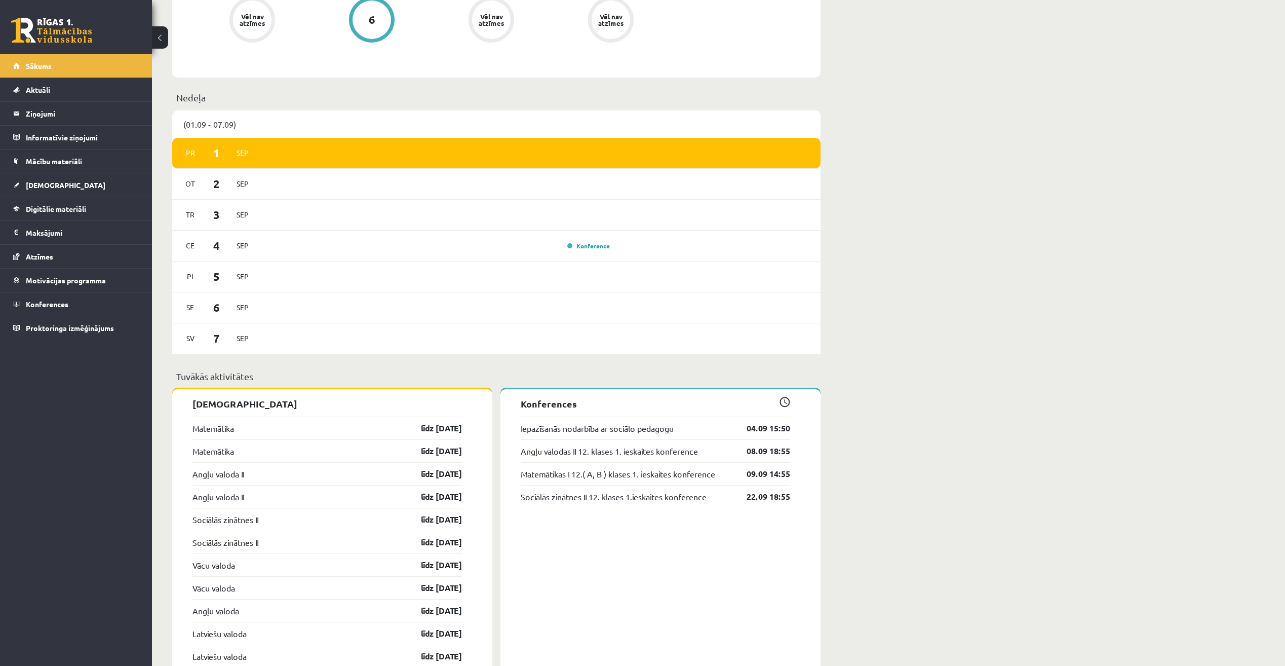
scroll to position [355, 0]
